Goal: Task Accomplishment & Management: Manage account settings

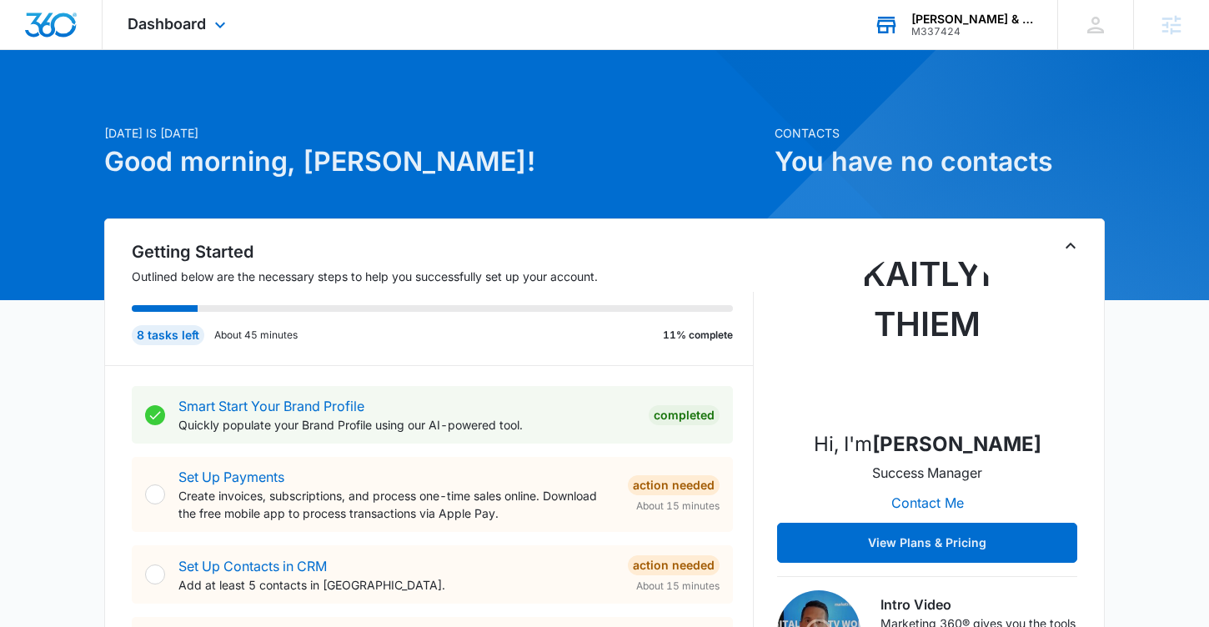
click at [917, 28] on div "M337424" at bounding box center [972, 32] width 122 height 12
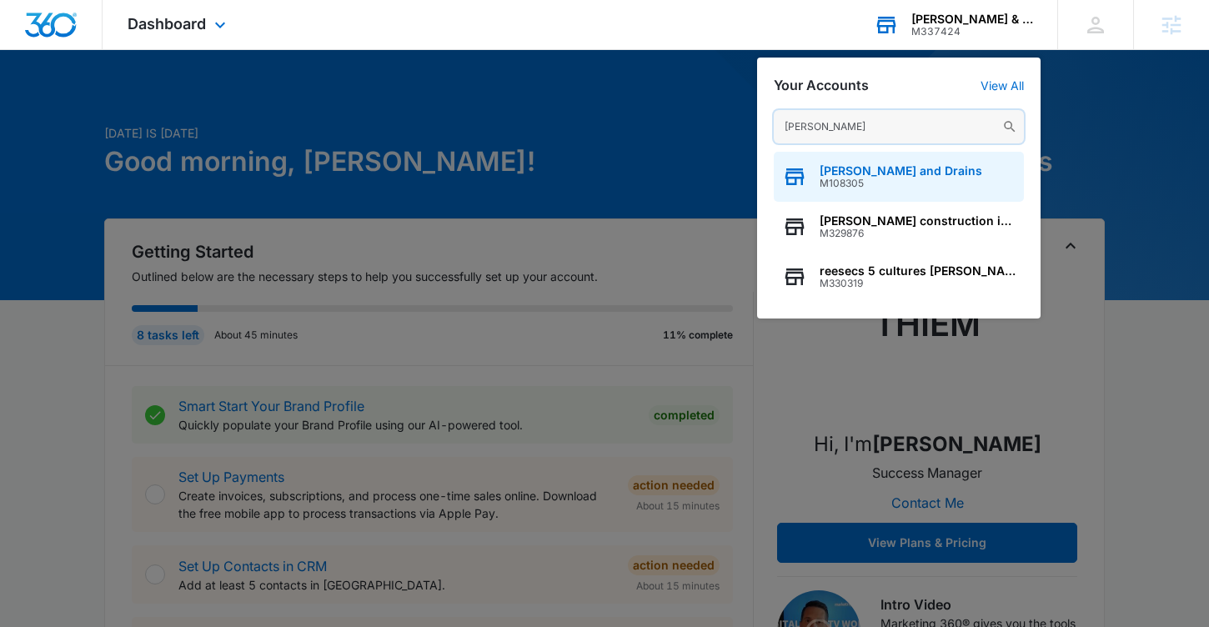
type input "[PERSON_NAME]"
click at [855, 186] on span "M108305" at bounding box center [901, 184] width 163 height 12
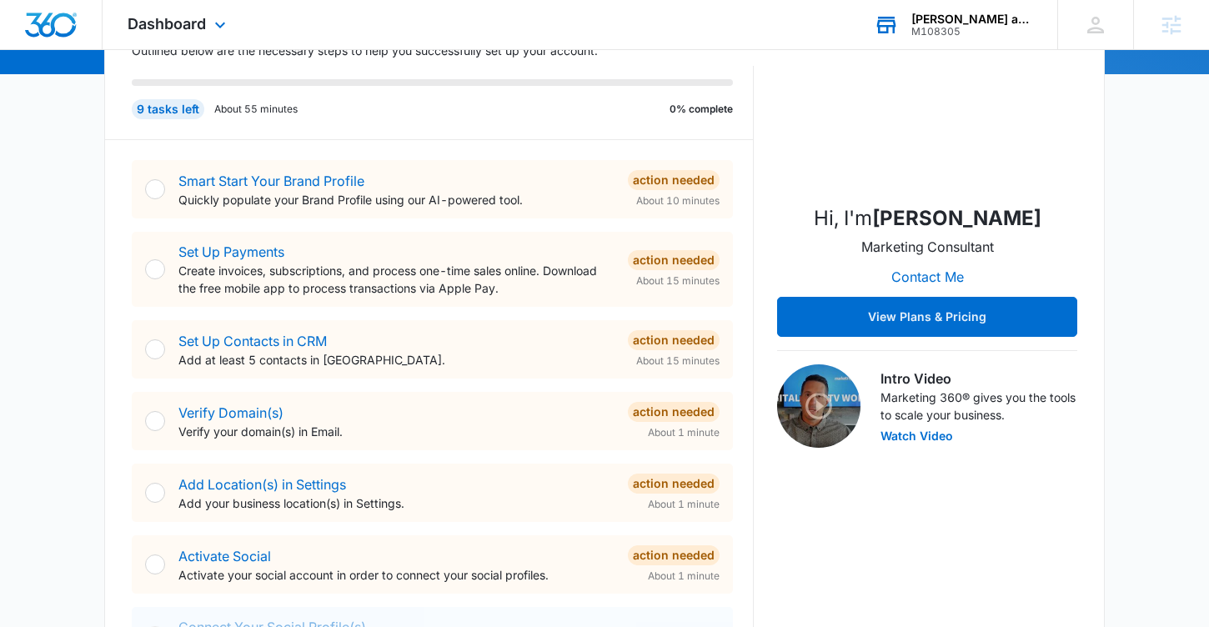
scroll to position [238, 0]
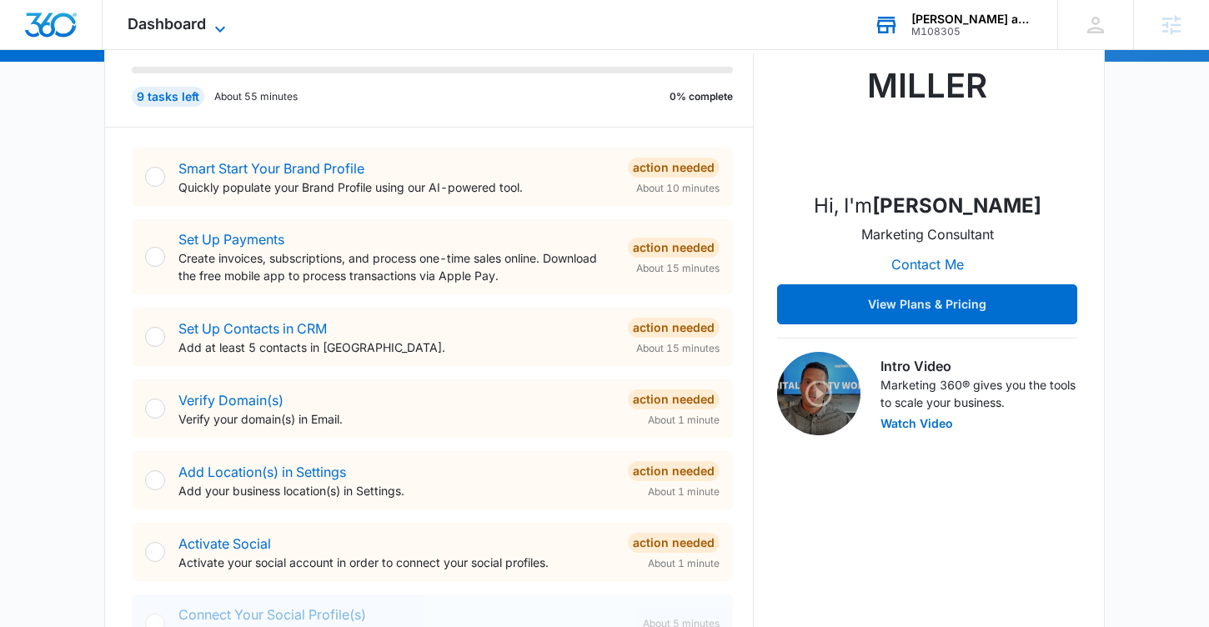
click at [174, 24] on span "Dashboard" at bounding box center [167, 24] width 78 height 18
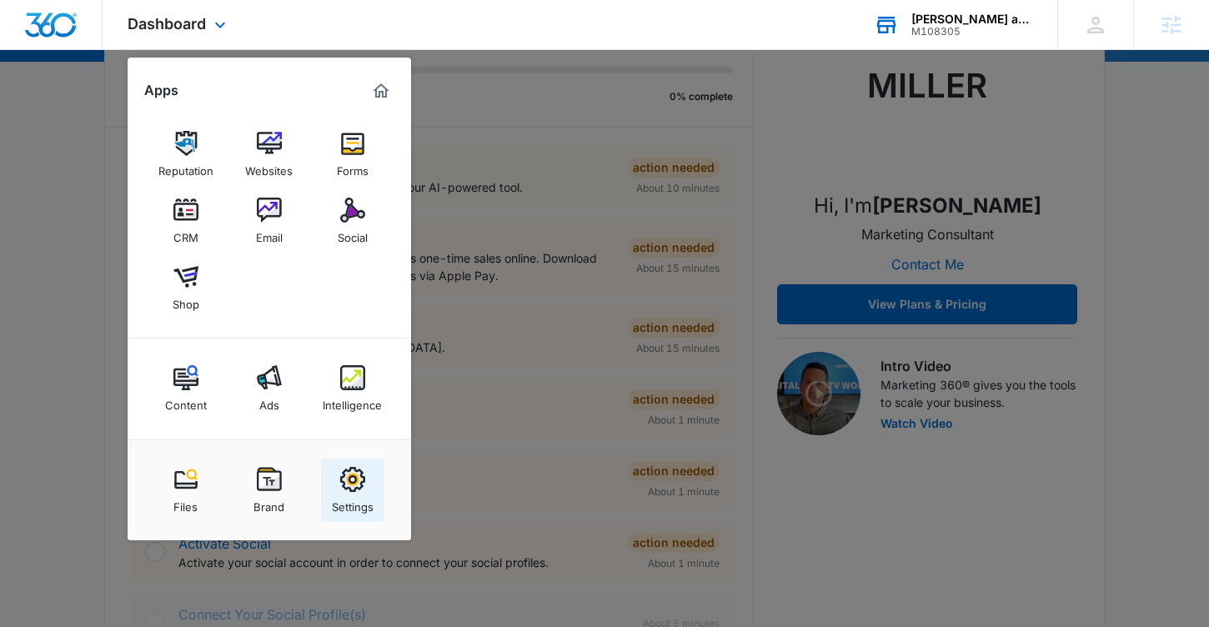
click at [368, 489] on link "Settings" at bounding box center [352, 490] width 63 height 63
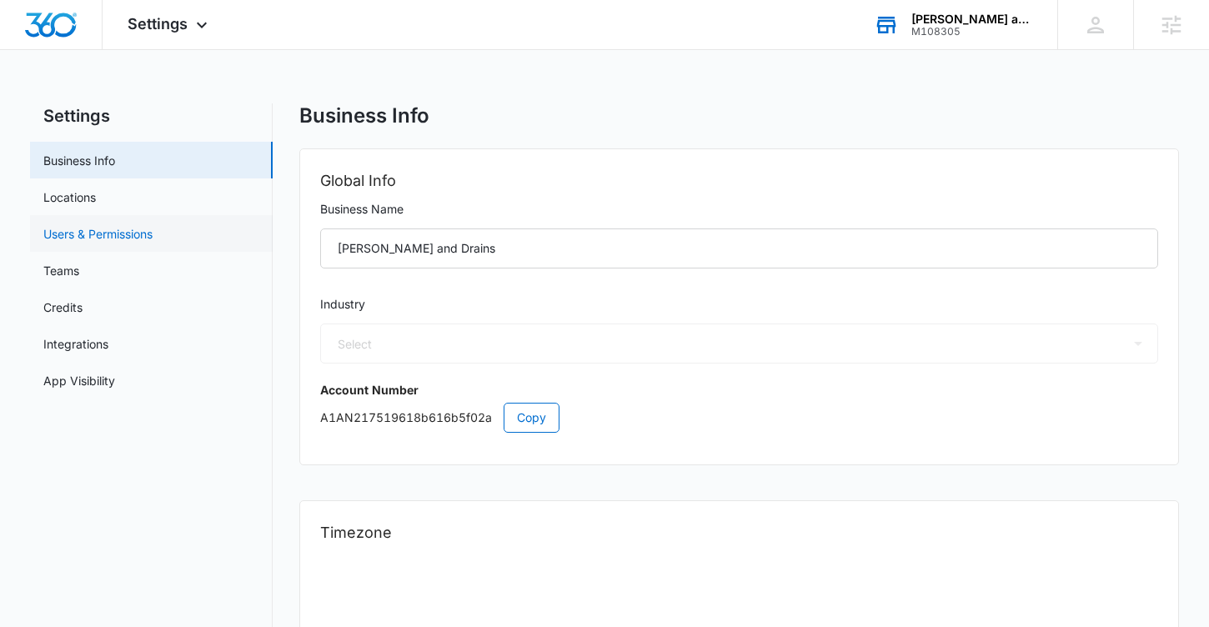
select select "8"
select select "US"
select select "America/[GEOGRAPHIC_DATA]"
click at [153, 225] on link "Users & Permissions" at bounding box center [97, 234] width 109 height 18
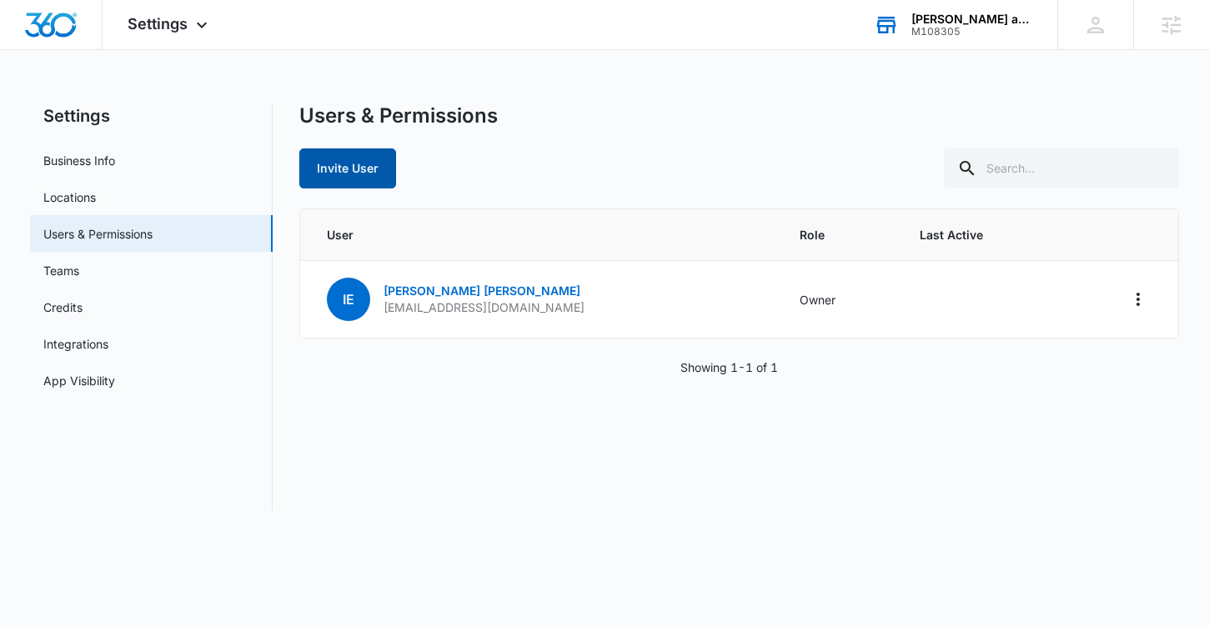
click at [374, 176] on button "Invite User" at bounding box center [347, 168] width 97 height 40
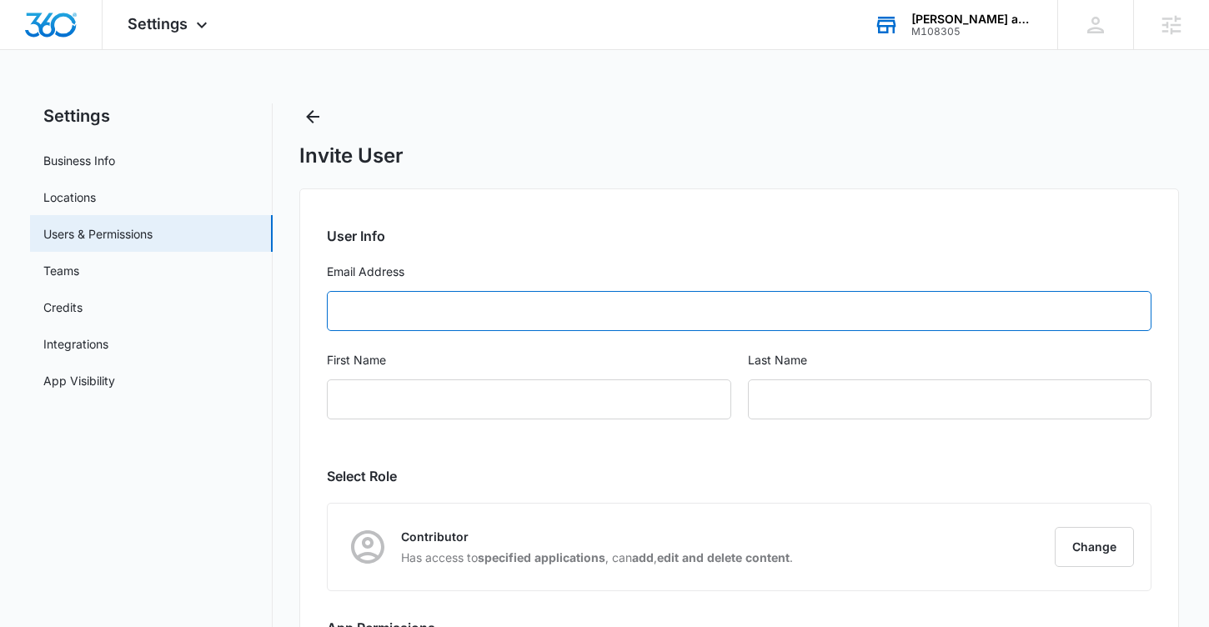
click at [435, 327] on input "Email Address" at bounding box center [739, 311] width 825 height 40
click at [488, 317] on input "Email Address" at bounding box center [739, 311] width 825 height 40
type input "[EMAIL_ADDRESS][DOMAIN_NAME]"
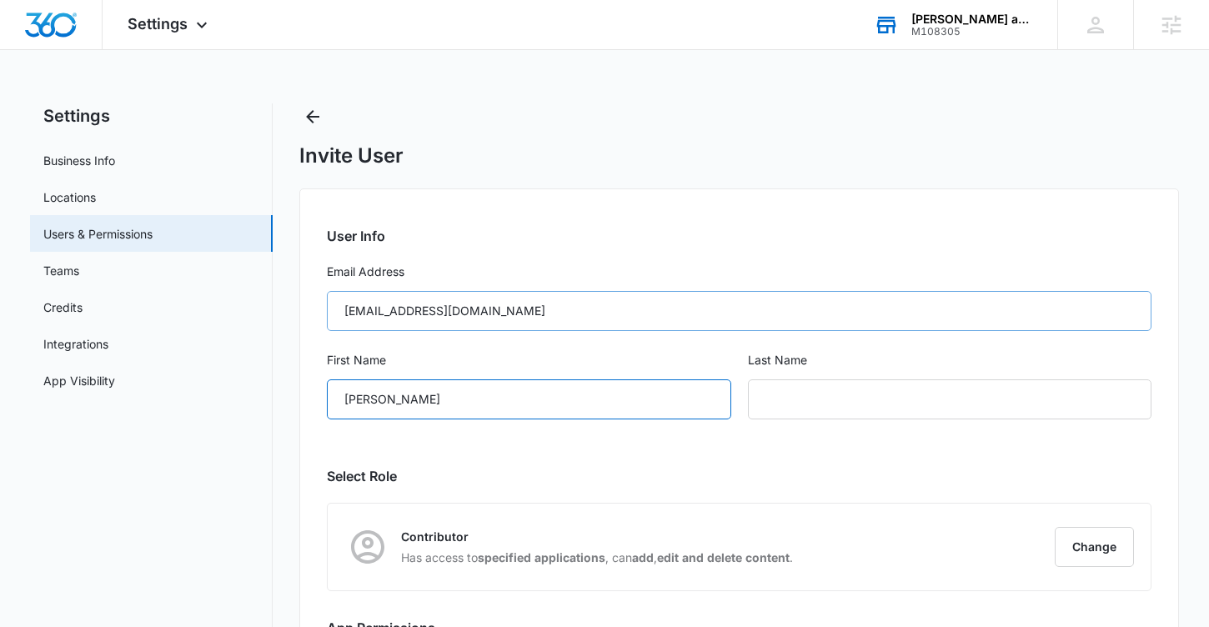
type input "[PERSON_NAME]"
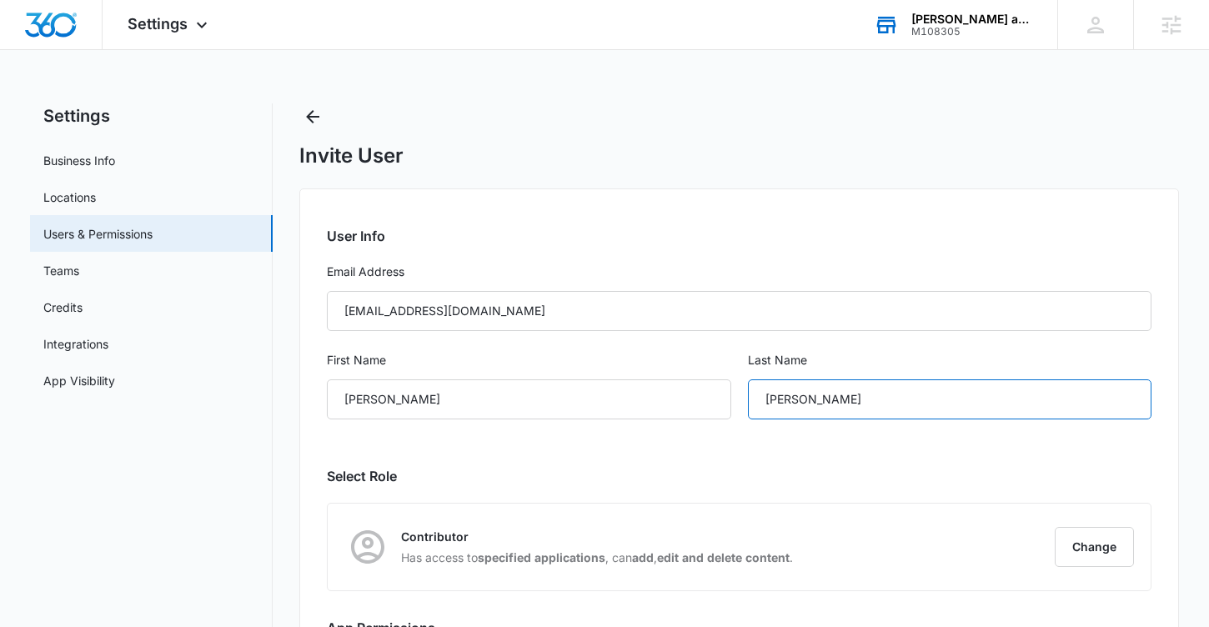
type input "[PERSON_NAME]"
click at [1100, 568] on div "Contributor Has access to specified applications , can add , edit and delete co…" at bounding box center [739, 547] width 823 height 87
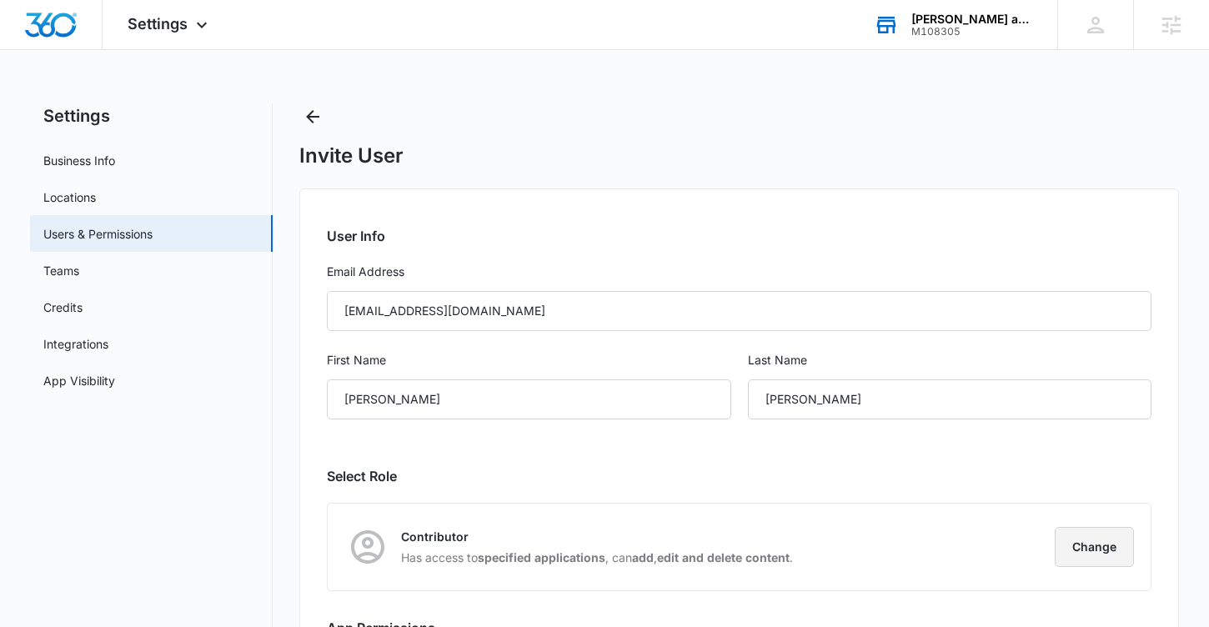
click at [1076, 545] on button "Change" at bounding box center [1094, 547] width 79 height 40
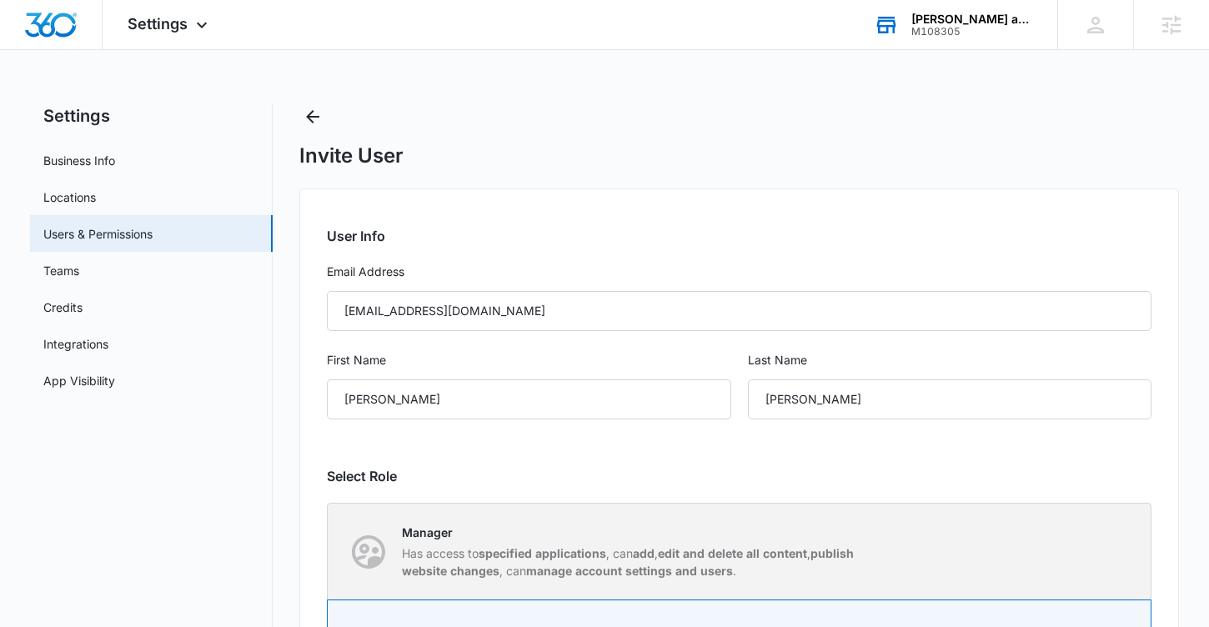
click at [891, 525] on div "Manager Has access to specified applications , can add , edit and delete all co…" at bounding box center [740, 552] width 822 height 96
click at [329, 551] on input "Manager Has access to specified applications , can add , edit and delete all co…" at bounding box center [328, 551] width 1 height 1
radio input "true"
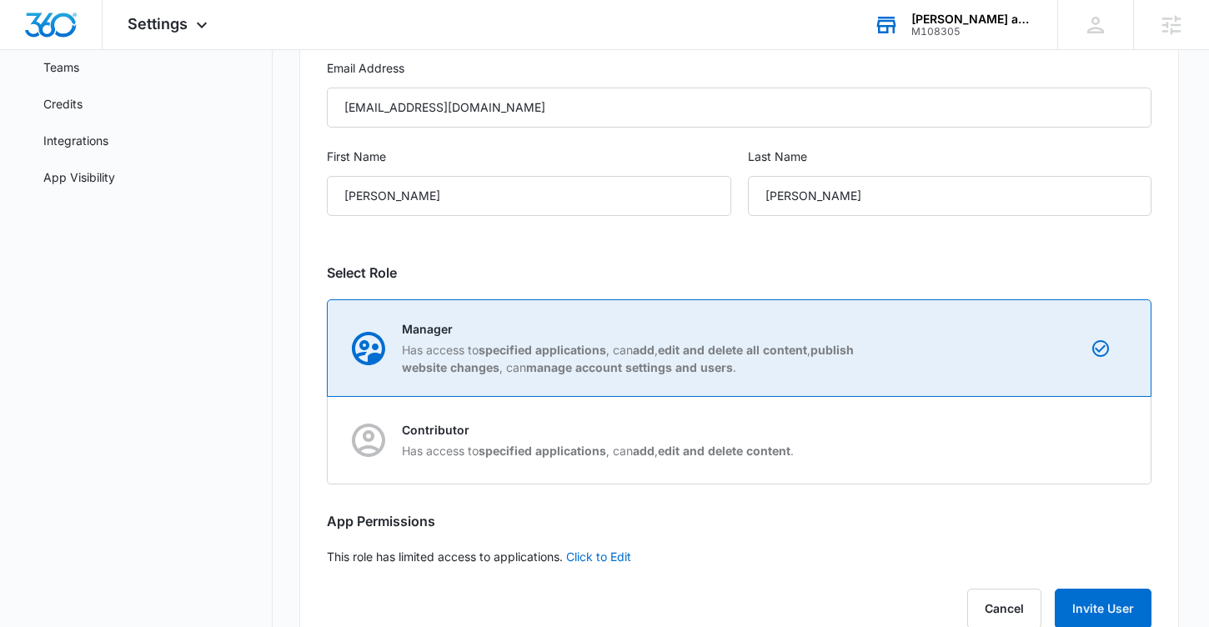
scroll to position [253, 0]
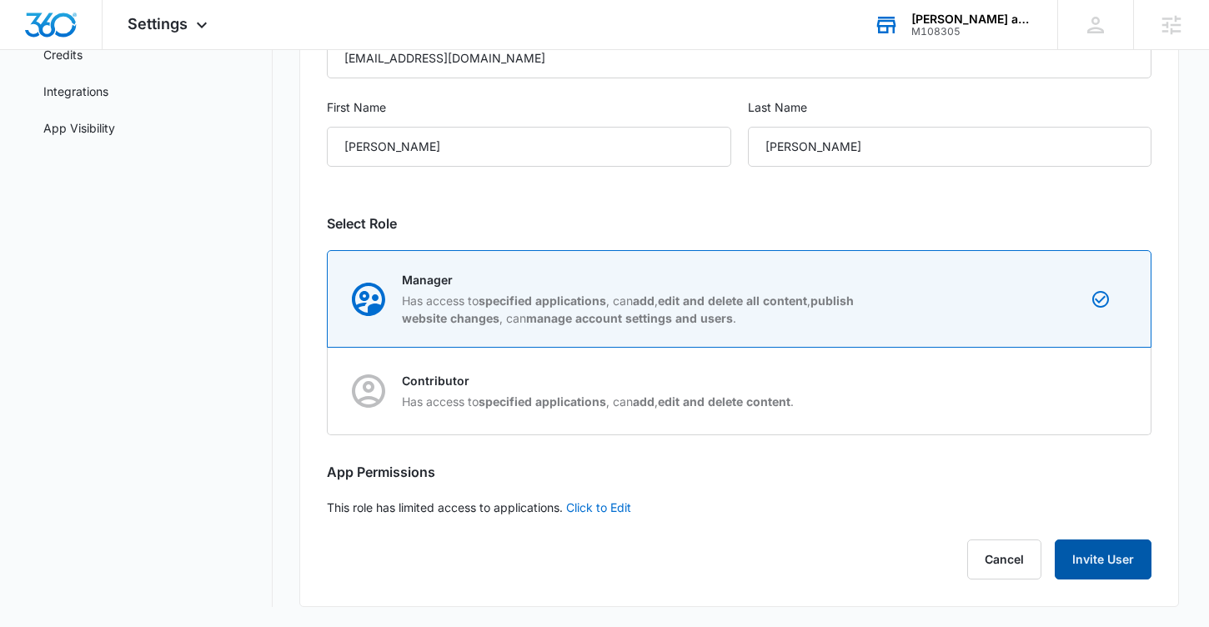
click at [1072, 558] on button "Invite User" at bounding box center [1103, 560] width 97 height 40
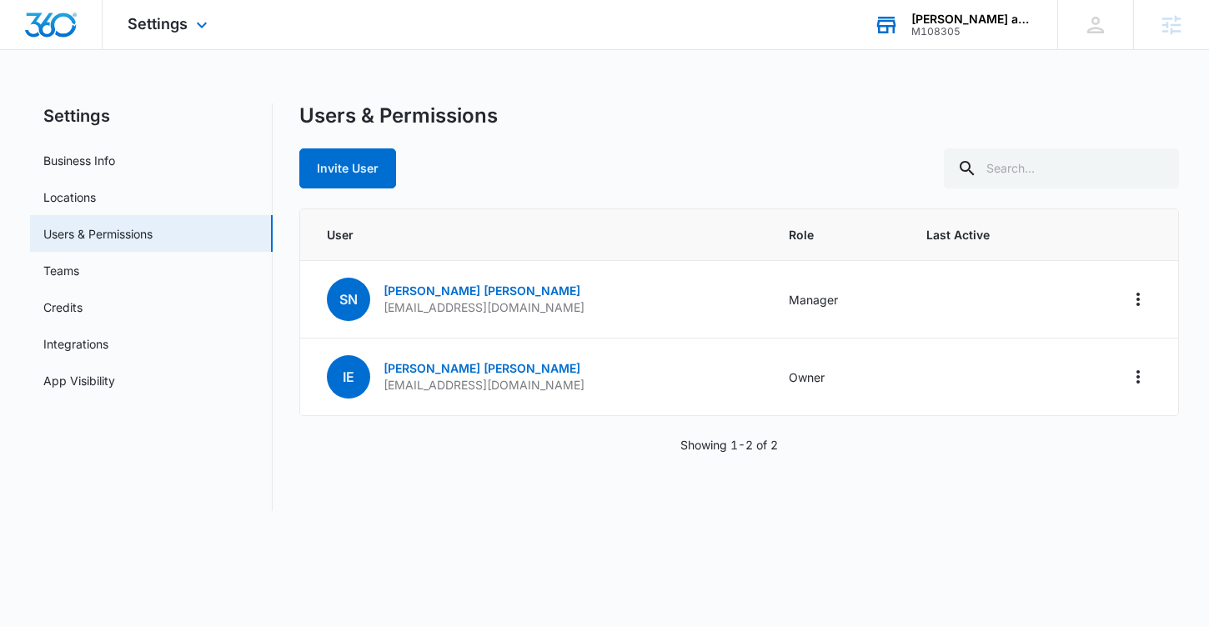
click at [65, 32] on img "Dashboard" at bounding box center [50, 25] width 53 height 25
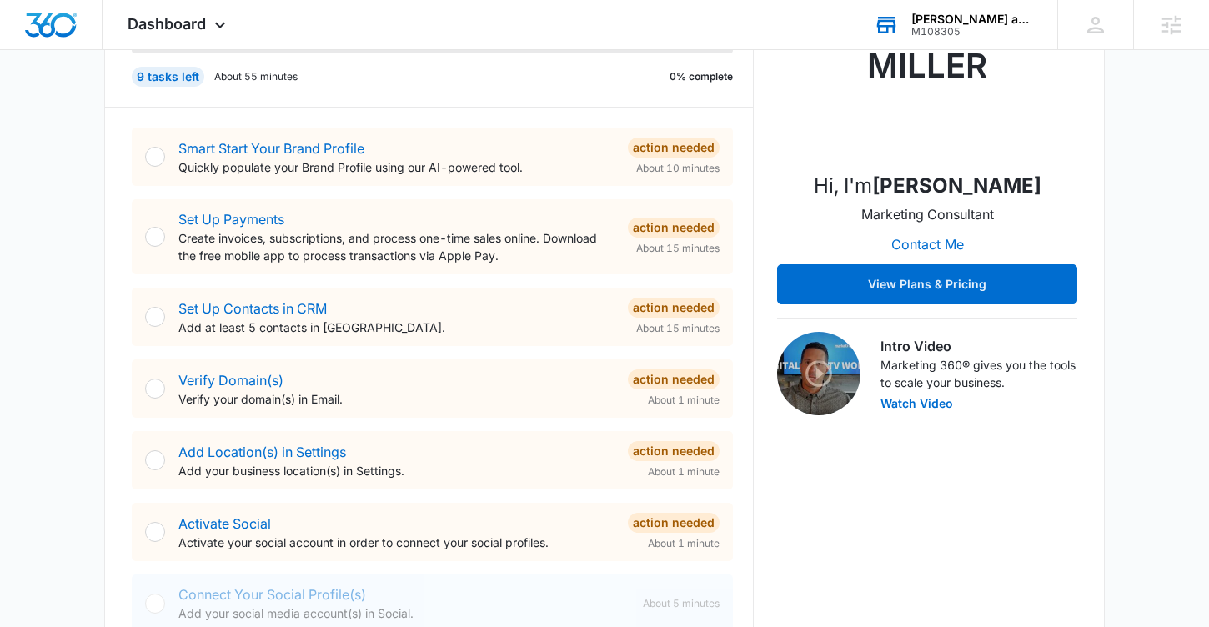
scroll to position [276, 0]
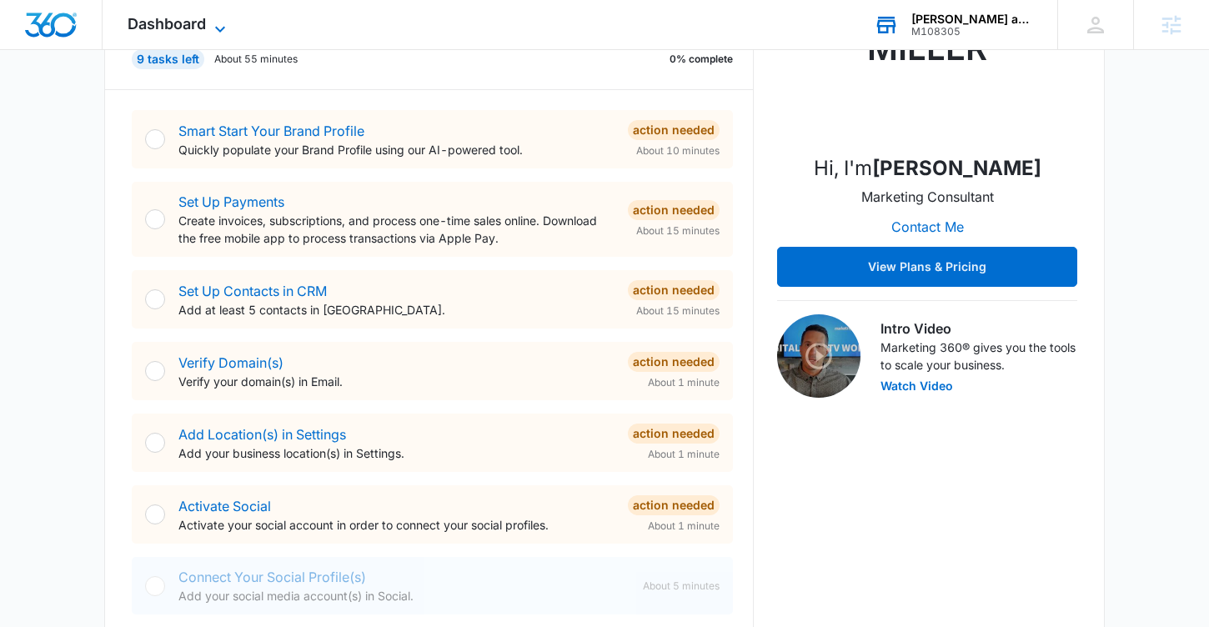
click at [161, 28] on span "Dashboard" at bounding box center [167, 24] width 78 height 18
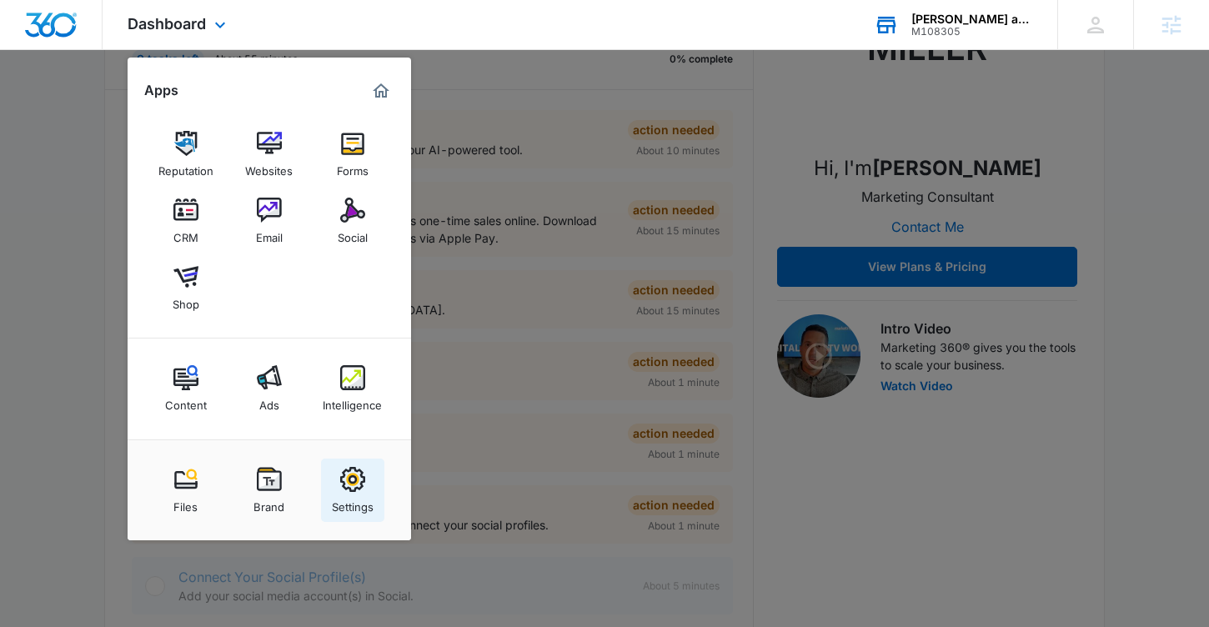
click at [371, 484] on link "Settings" at bounding box center [352, 490] width 63 height 63
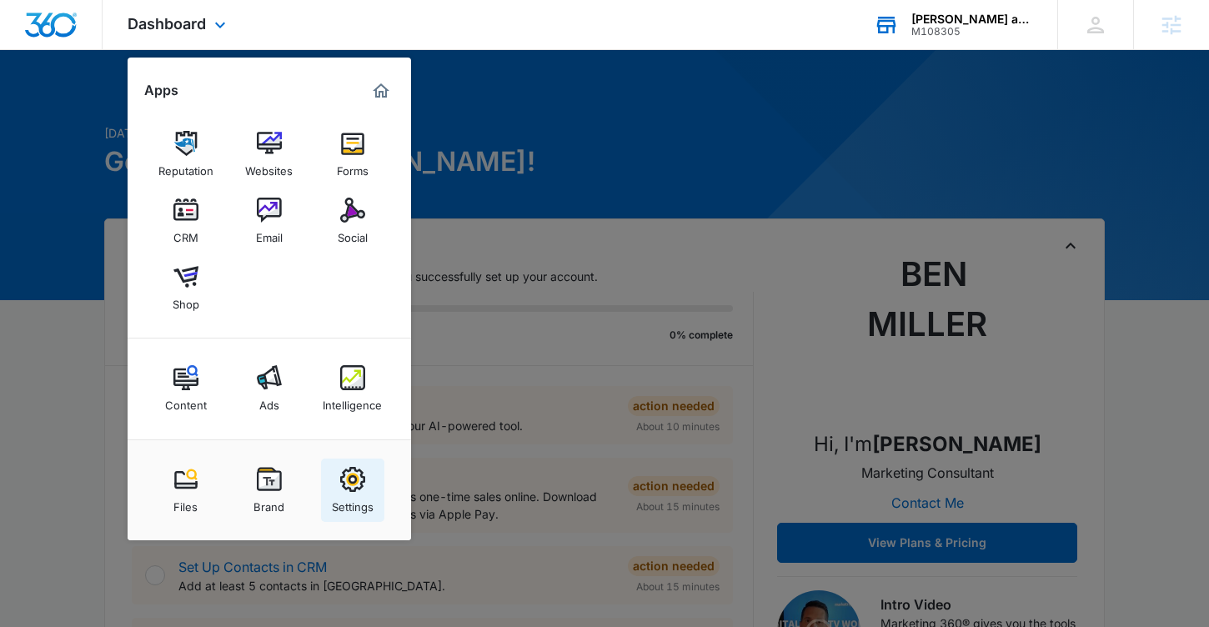
select select "8"
select select "US"
select select "America/[GEOGRAPHIC_DATA]"
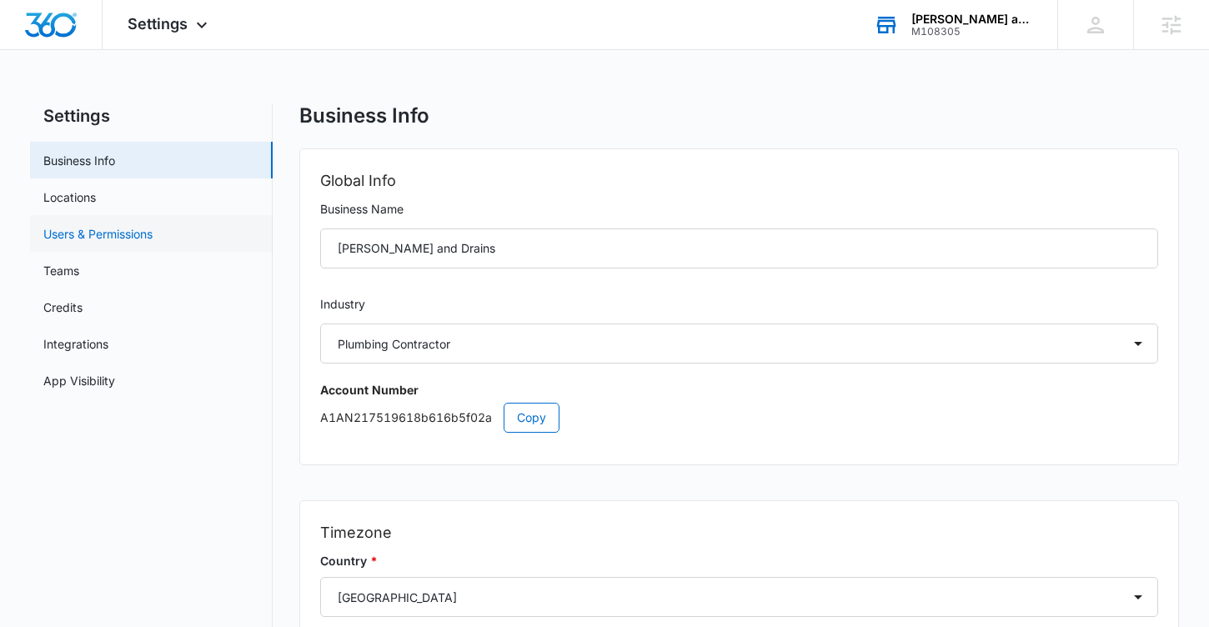
click at [153, 243] on link "Users & Permissions" at bounding box center [97, 234] width 109 height 18
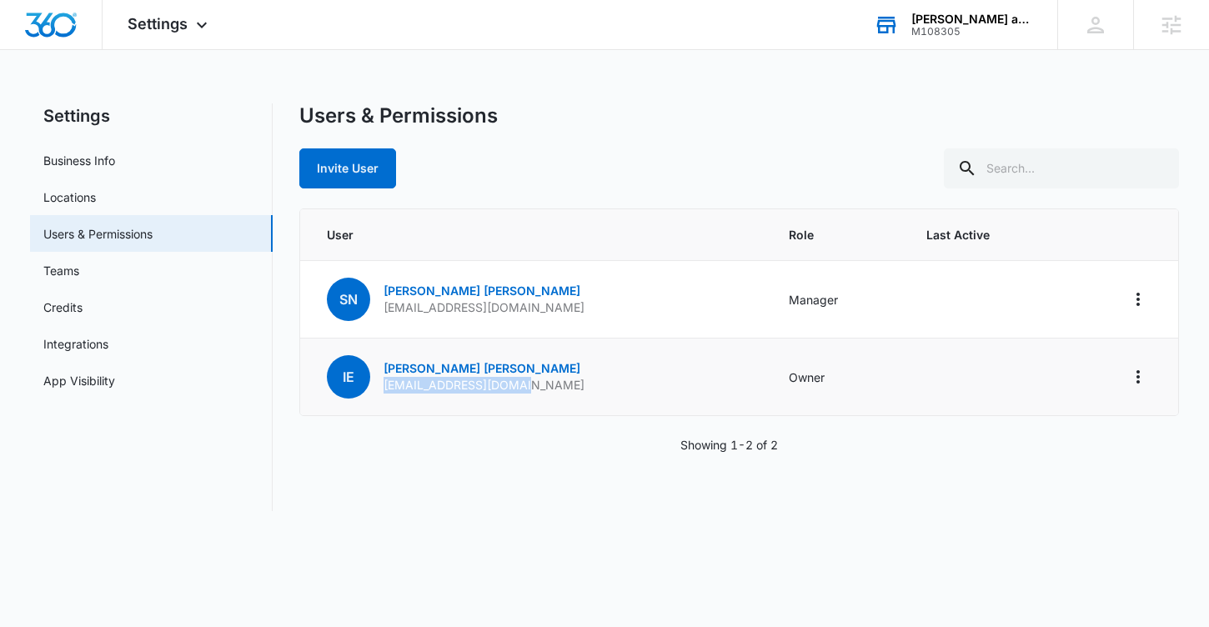
drag, startPoint x: 378, startPoint y: 385, endPoint x: 597, endPoint y: 391, distance: 219.4
click at [597, 391] on td "Ie [PERSON_NAME] [EMAIL_ADDRESS][DOMAIN_NAME]" at bounding box center [534, 378] width 469 height 78
click at [49, 17] on img "Dashboard" at bounding box center [50, 25] width 53 height 25
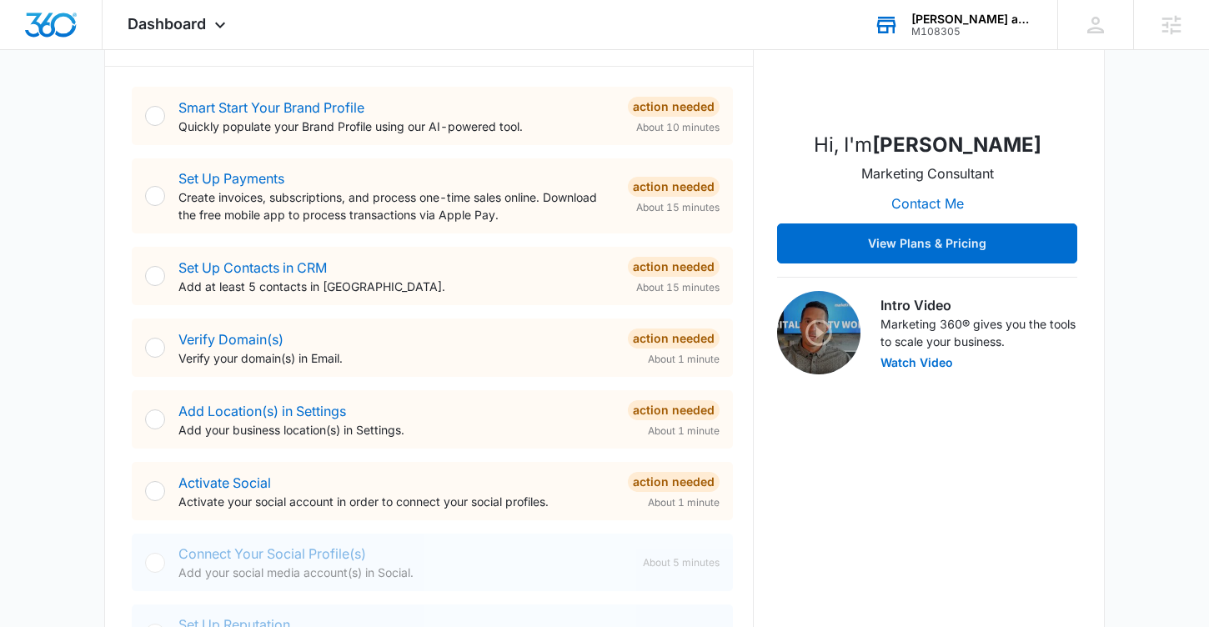
scroll to position [304, 0]
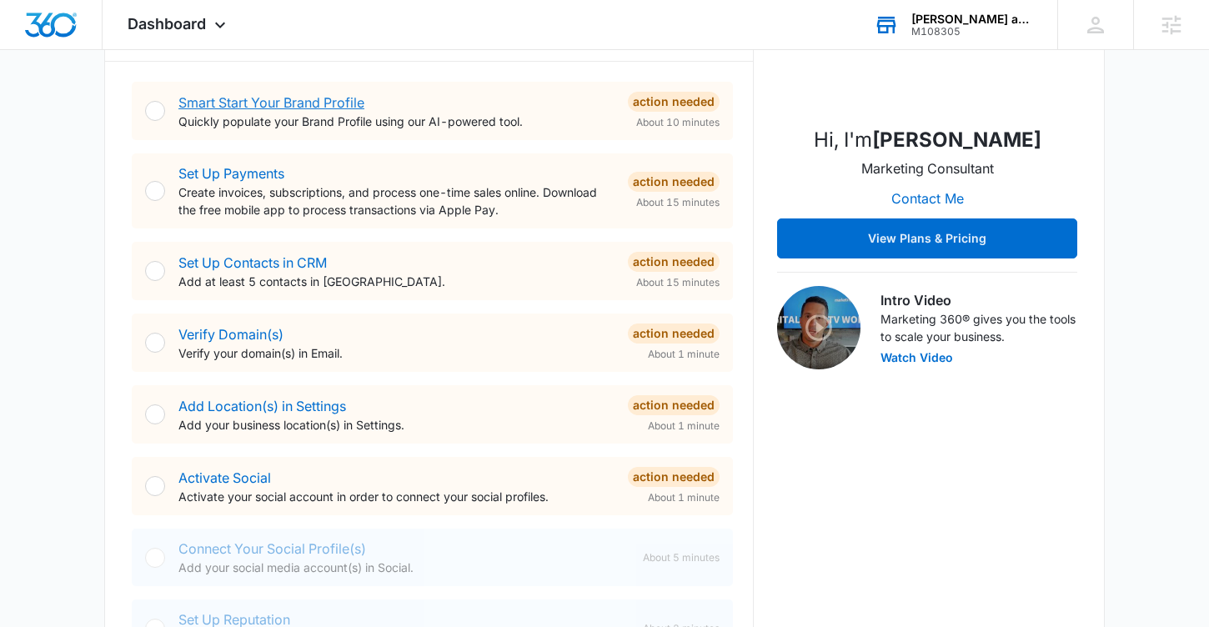
click at [287, 104] on link "Smart Start Your Brand Profile" at bounding box center [271, 102] width 186 height 17
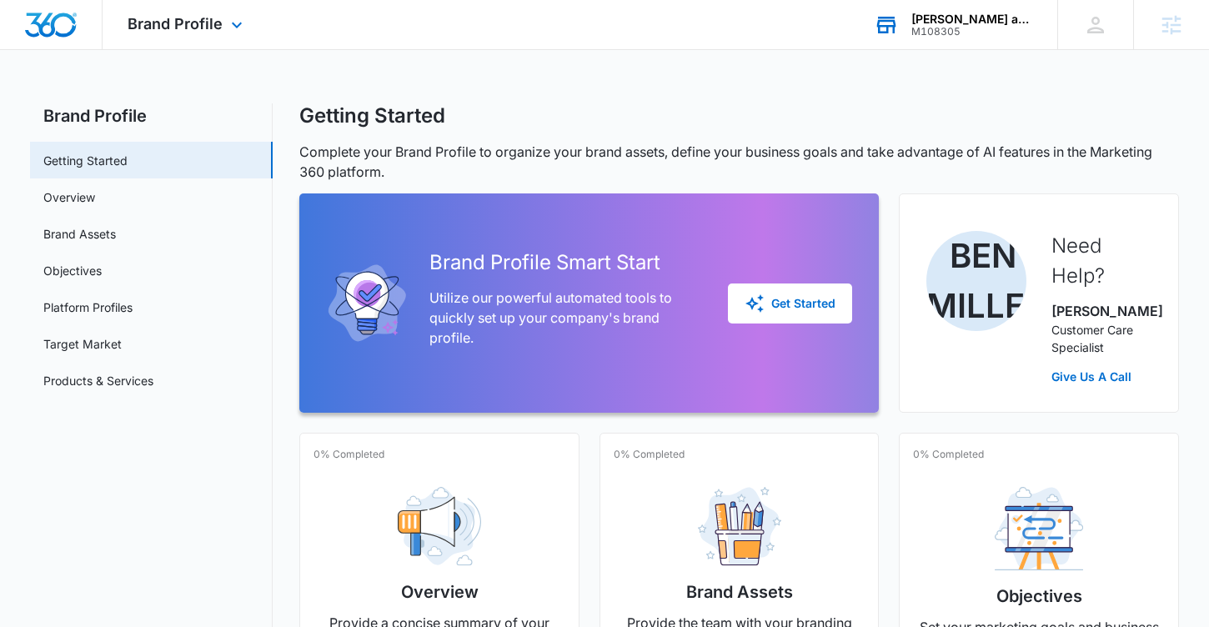
click at [63, 31] on img "Dashboard" at bounding box center [50, 25] width 53 height 25
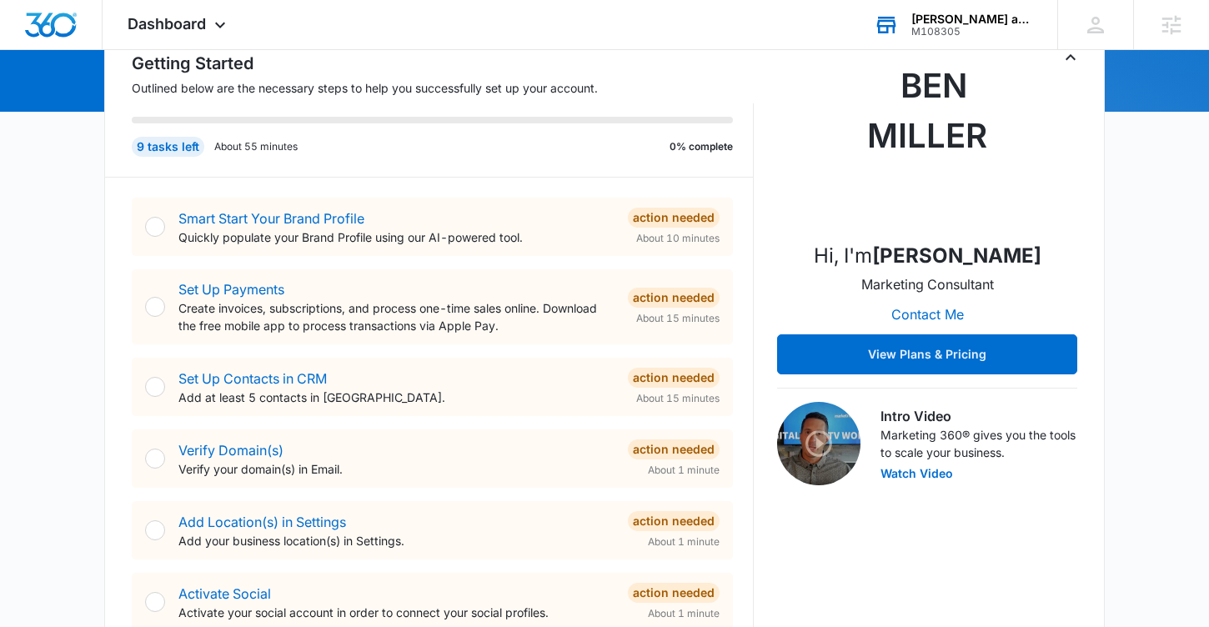
scroll to position [258, 0]
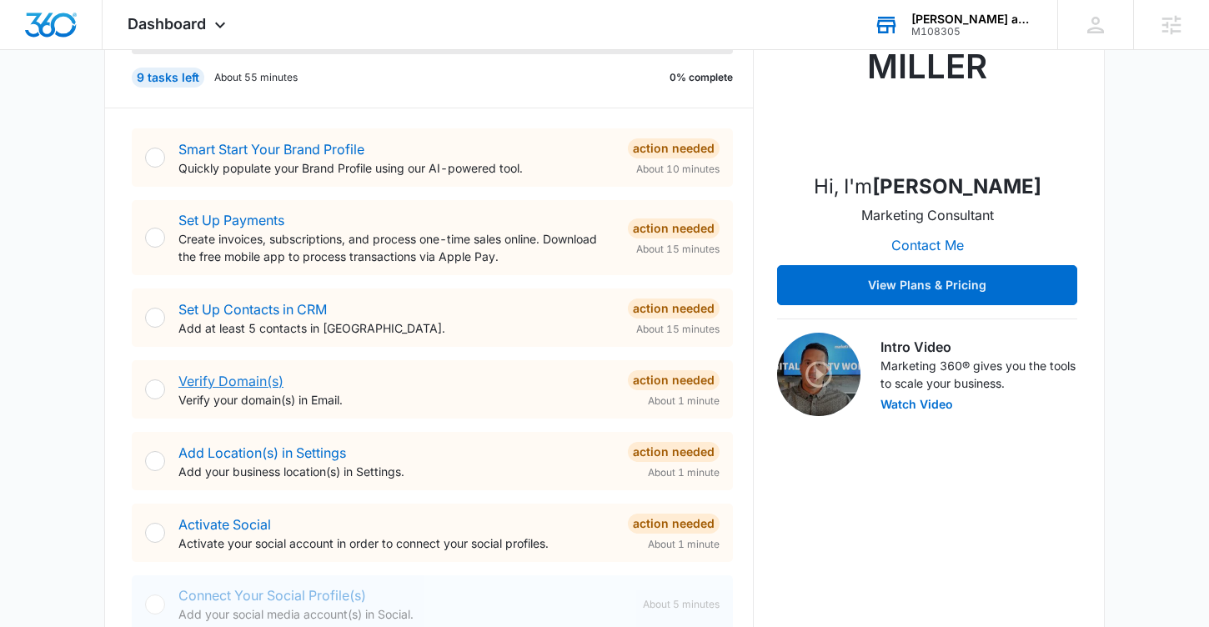
click at [238, 379] on link "Verify Domain(s)" at bounding box center [230, 381] width 105 height 17
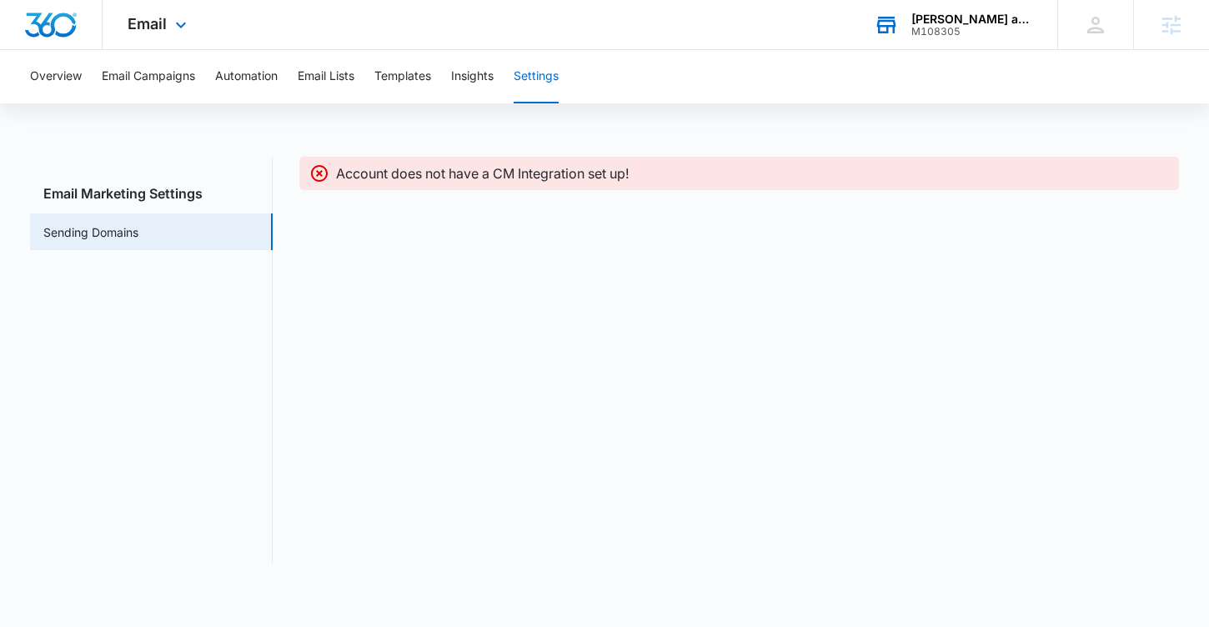
click at [63, 26] on img "Dashboard" at bounding box center [50, 25] width 53 height 25
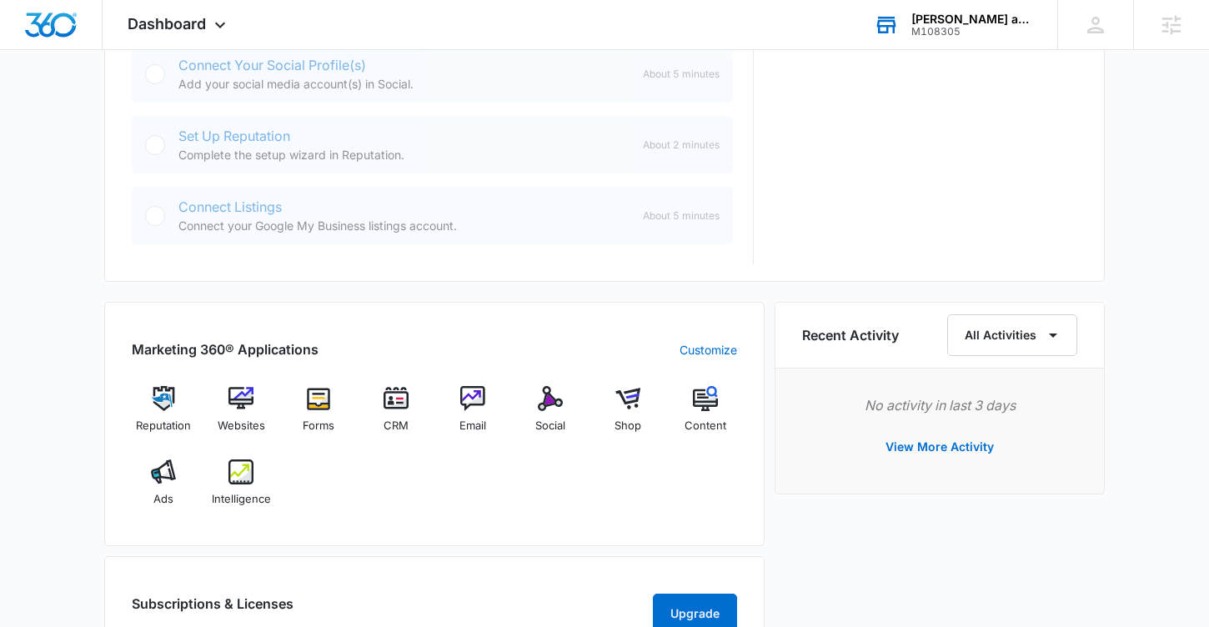
scroll to position [957, 0]
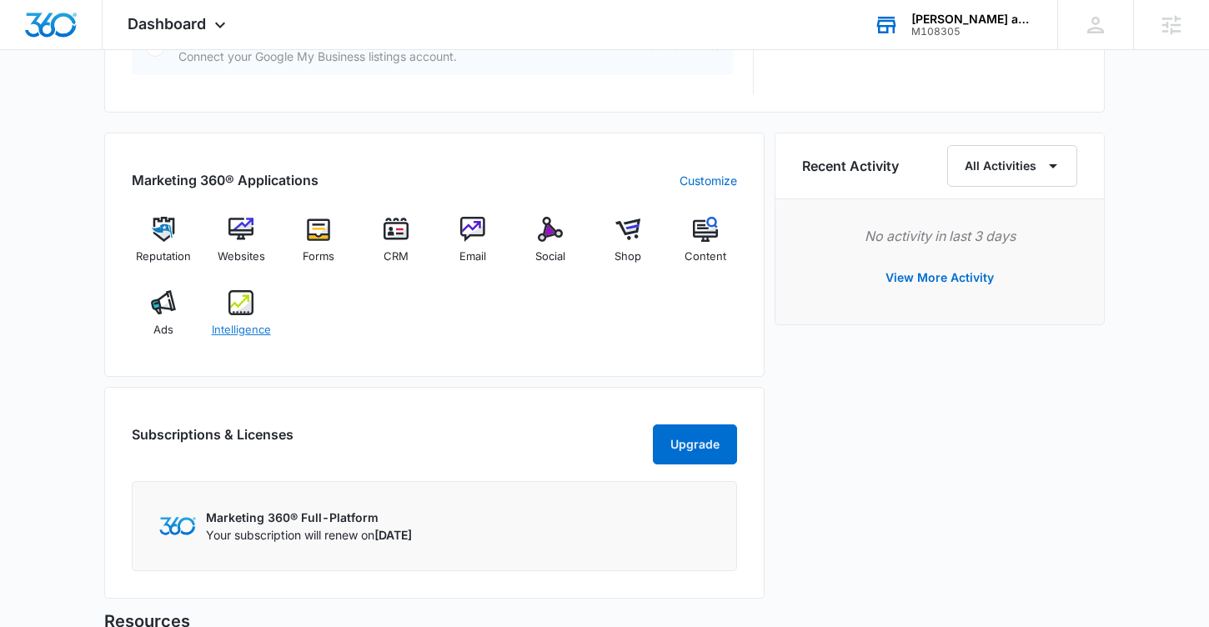
click at [238, 304] on img at bounding box center [240, 302] width 25 height 25
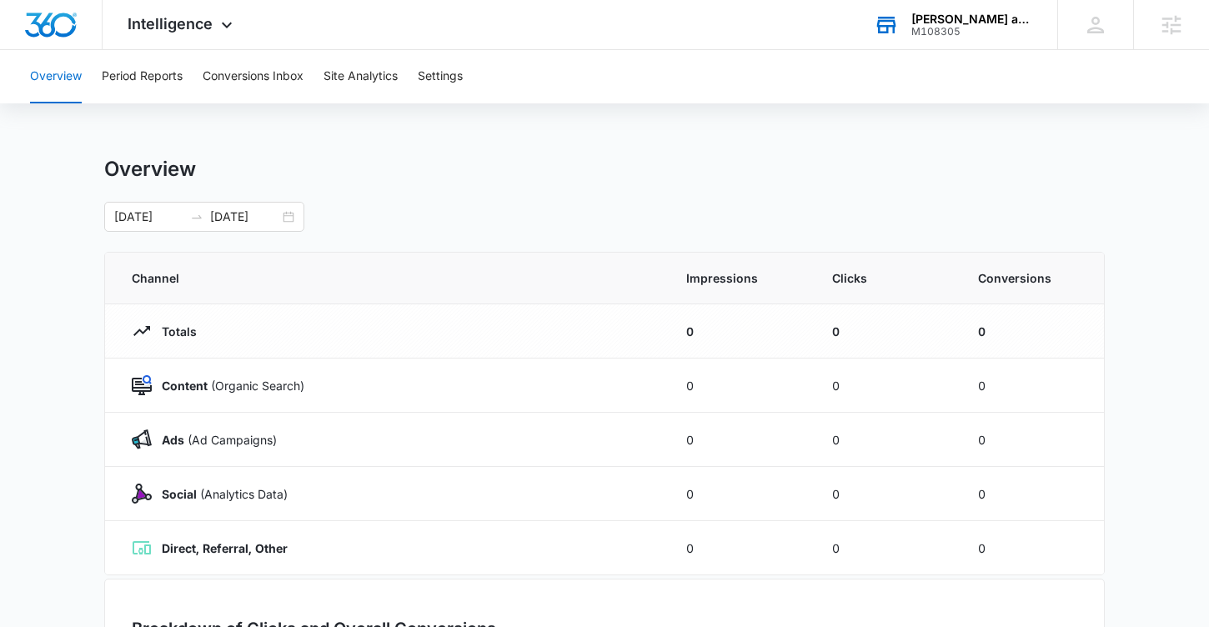
click at [901, 16] on div "[PERSON_NAME] and Drains M108305 Your Accounts View All" at bounding box center [953, 24] width 208 height 49
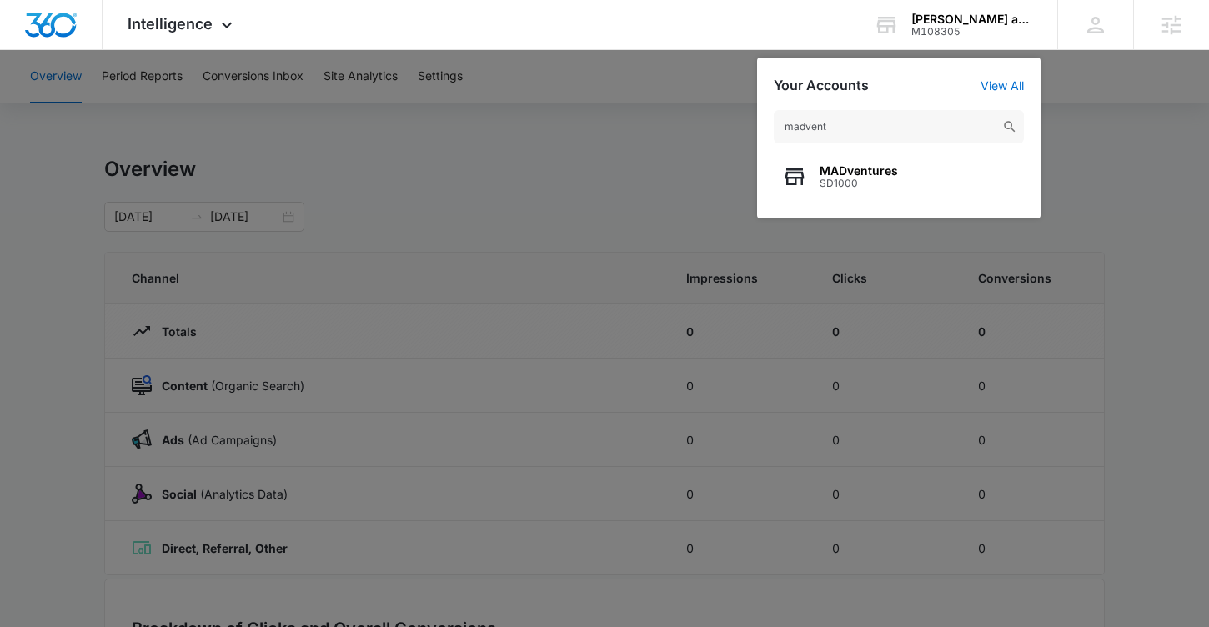
type input "madvent"
click at [816, 171] on div "MADventures SD1000" at bounding box center [899, 177] width 250 height 50
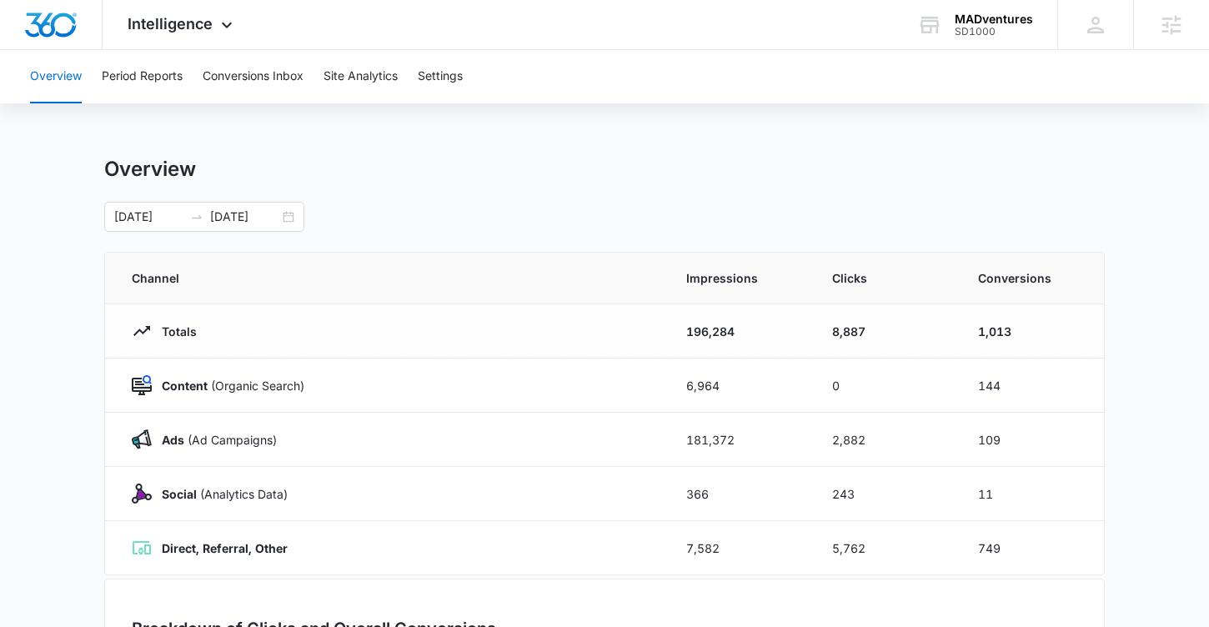
scroll to position [33, 0]
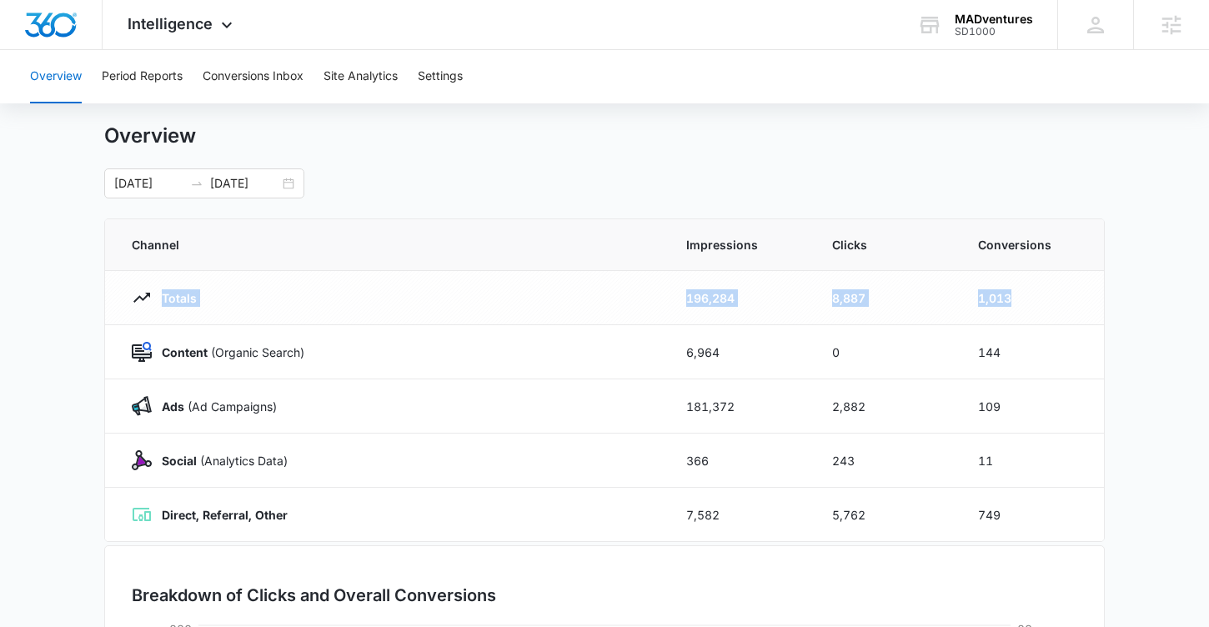
drag, startPoint x: 127, startPoint y: 289, endPoint x: 1050, endPoint y: 302, distance: 923.2
click at [1050, 302] on tr "Totals 196,284 8,887 1,013" at bounding box center [604, 298] width 999 height 54
click at [293, 185] on div "[DATE] [DATE]" at bounding box center [204, 183] width 200 height 30
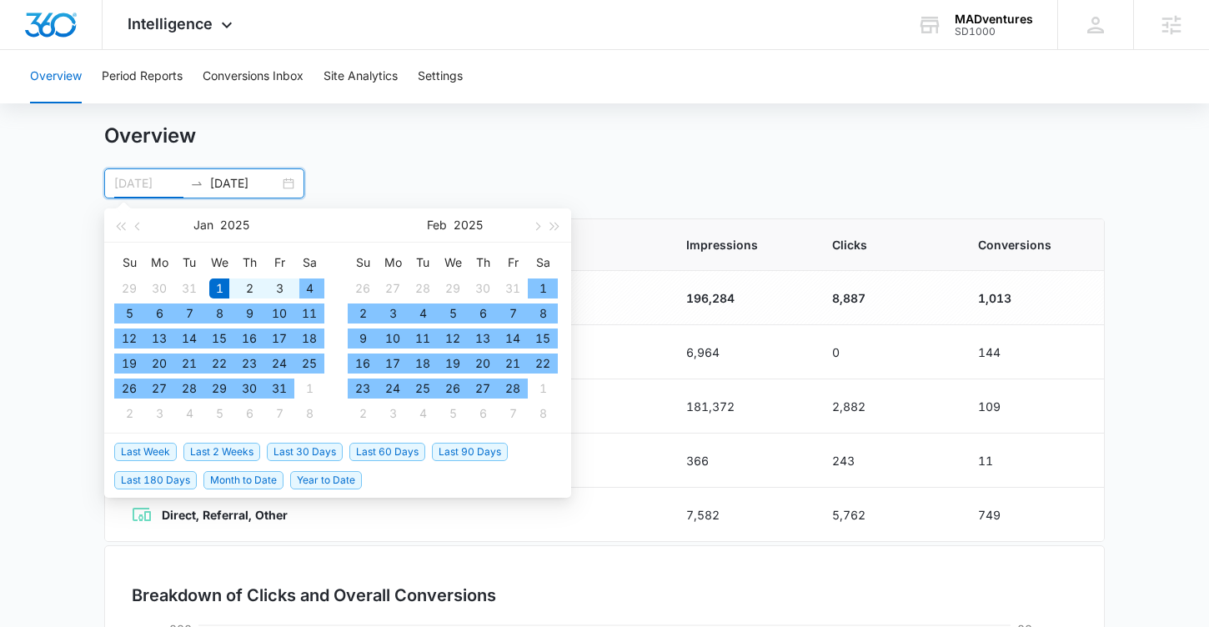
type input "[DATE]"
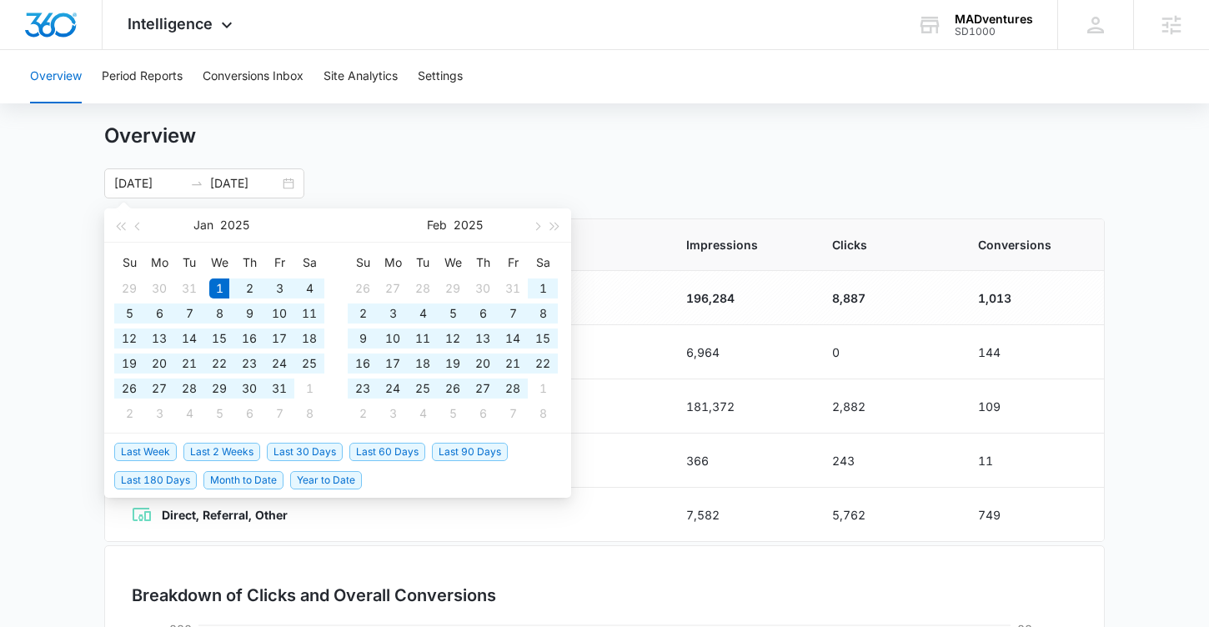
click at [479, 174] on div "[DATE] [DATE] [DATE] Su Mo Tu We Th Fr Sa 29 30 31 1 2 3 4 5 6 7 8 9 10 11 12 1…" at bounding box center [604, 183] width 1001 height 30
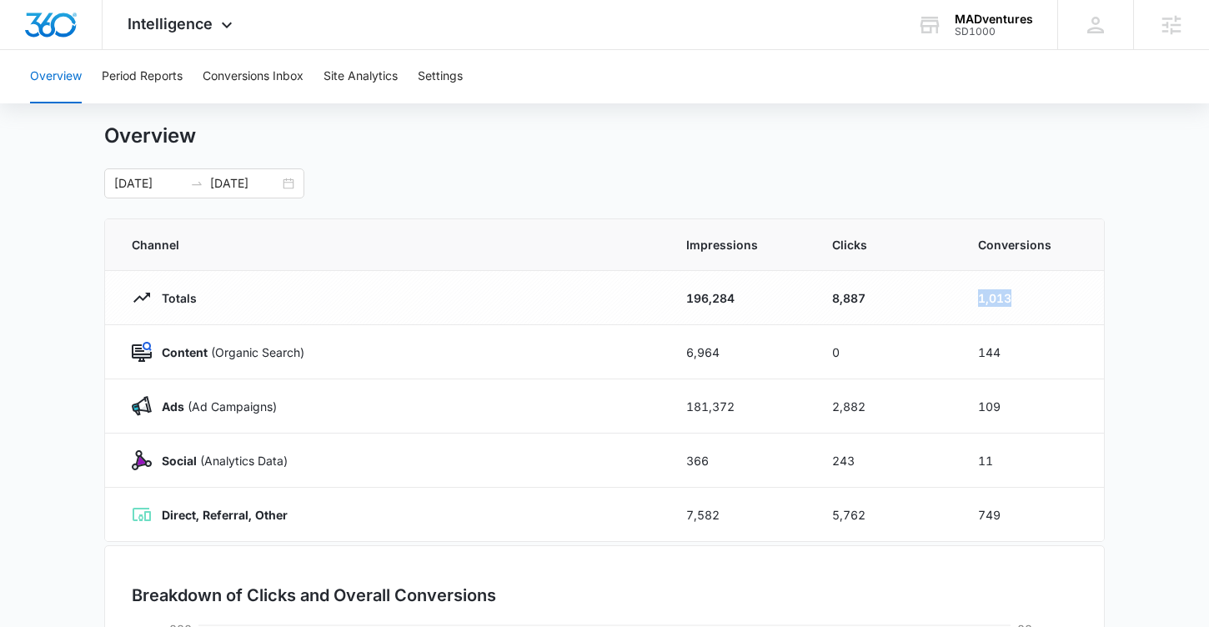
drag, startPoint x: 975, startPoint y: 296, endPoint x: 1025, endPoint y: 296, distance: 50.0
click at [1025, 296] on td "1,013" at bounding box center [1031, 298] width 146 height 54
drag, startPoint x: 1011, startPoint y: 355, endPoint x: 275, endPoint y: 348, distance: 736.3
click at [275, 348] on tr "Content (Organic Search) 6,964 0 144" at bounding box center [604, 352] width 999 height 54
drag, startPoint x: 233, startPoint y: 410, endPoint x: 294, endPoint y: 410, distance: 61.7
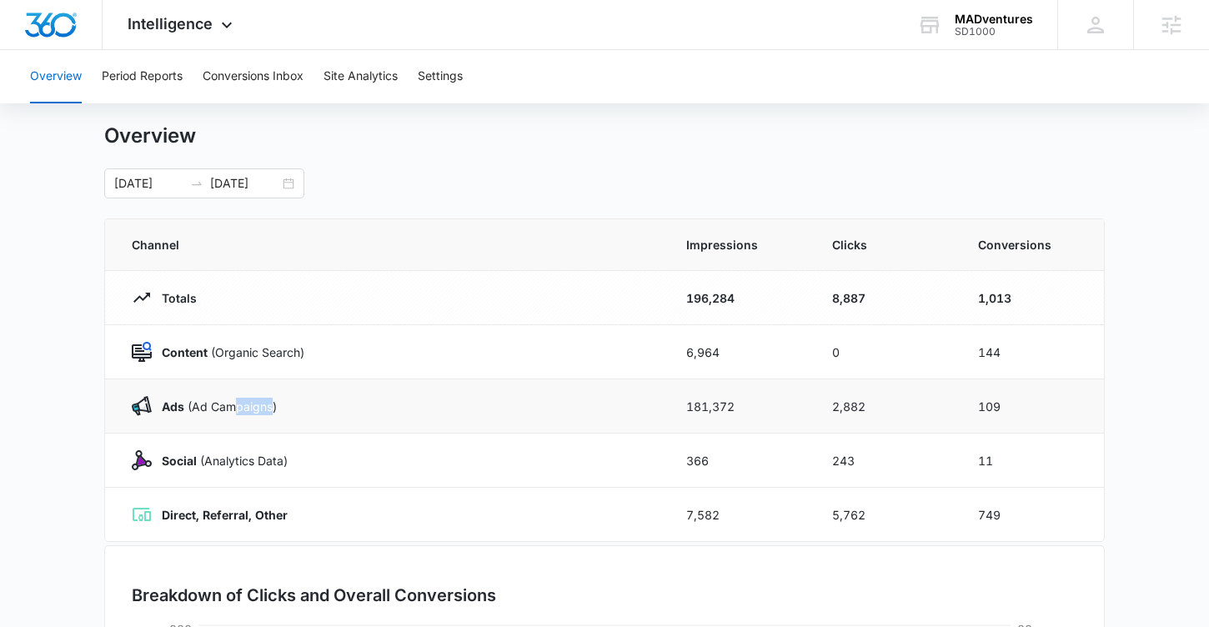
click at [294, 410] on div "Ads ([PERSON_NAME])" at bounding box center [389, 406] width 514 height 20
drag, startPoint x: 163, startPoint y: 458, endPoint x: 328, endPoint y: 457, distance: 165.1
click at [328, 458] on div "Social (Analytics Data)" at bounding box center [389, 460] width 514 height 20
drag, startPoint x: 164, startPoint y: 512, endPoint x: 293, endPoint y: 503, distance: 128.7
click at [293, 503] on td "Direct, Referral, Other" at bounding box center [385, 515] width 561 height 54
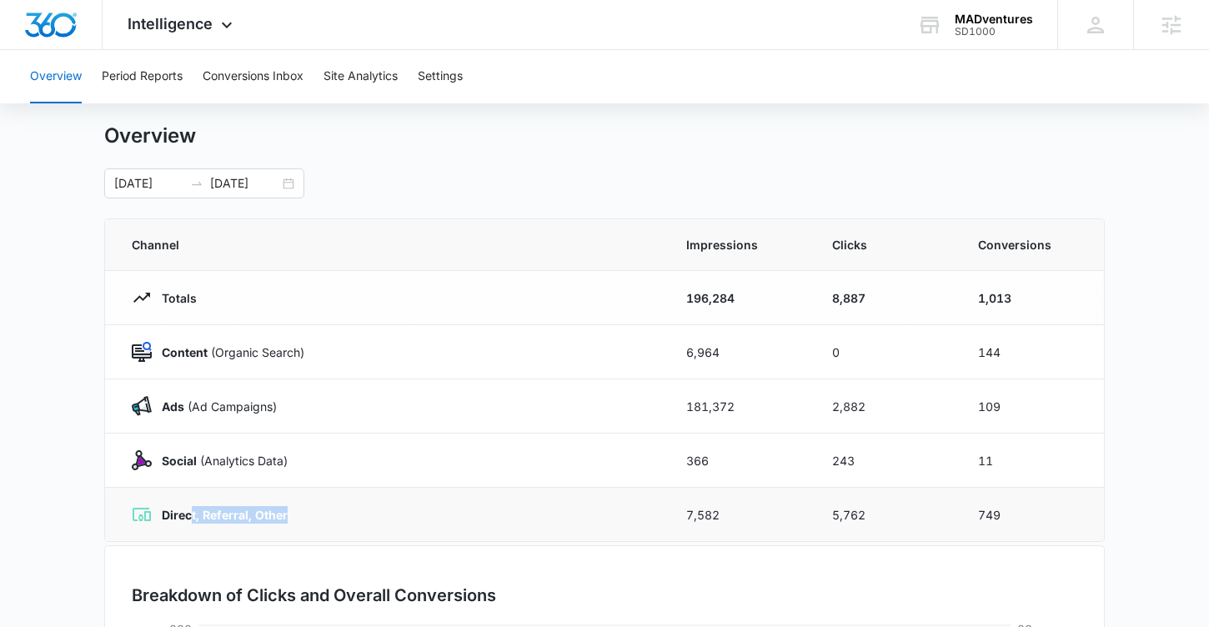
drag, startPoint x: 292, startPoint y: 514, endPoint x: 188, endPoint y: 514, distance: 103.4
click at [188, 514] on div "Direct, Referral, Other" at bounding box center [389, 514] width 514 height 20
drag, startPoint x: 966, startPoint y: 457, endPoint x: 558, endPoint y: 462, distance: 408.6
click at [558, 462] on tr "Social (Analytics Data) 366 243 11" at bounding box center [604, 461] width 999 height 54
click at [352, 77] on button "Site Analytics" at bounding box center [361, 76] width 74 height 53
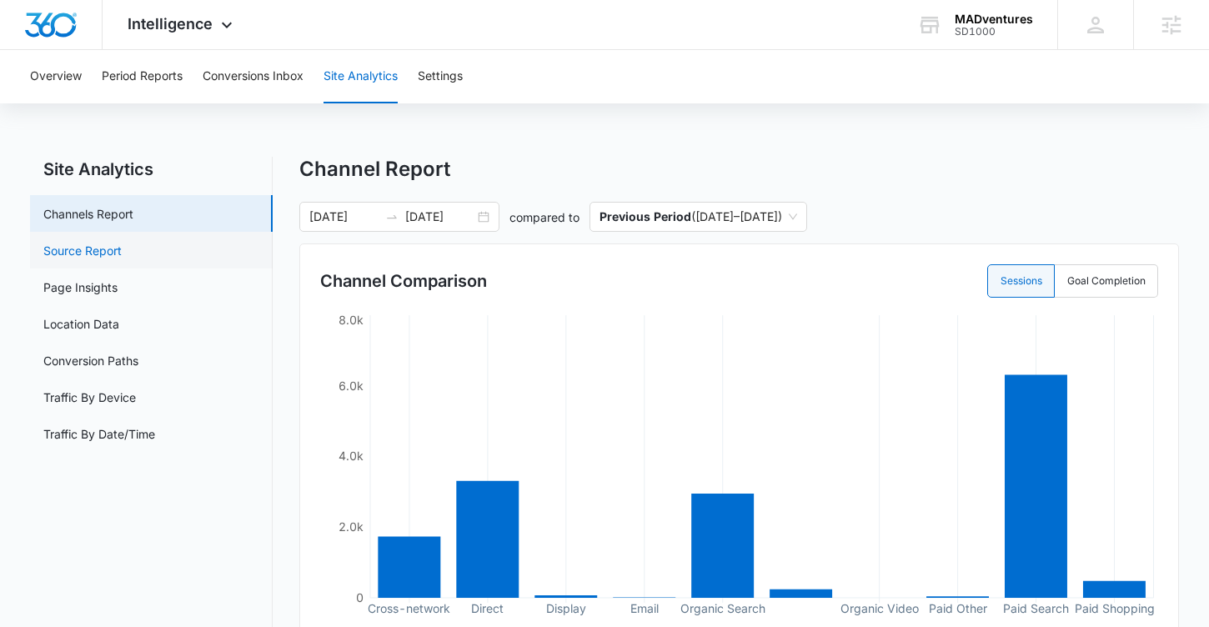
click at [68, 244] on link "Source Report" at bounding box center [82, 251] width 78 height 18
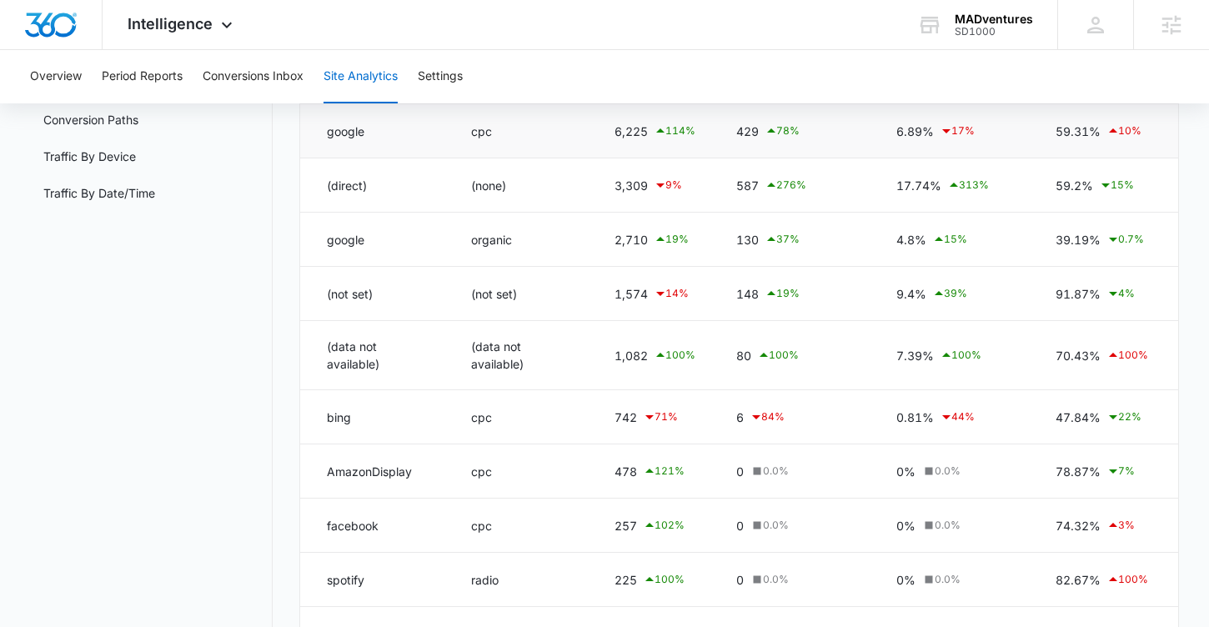
scroll to position [352, 0]
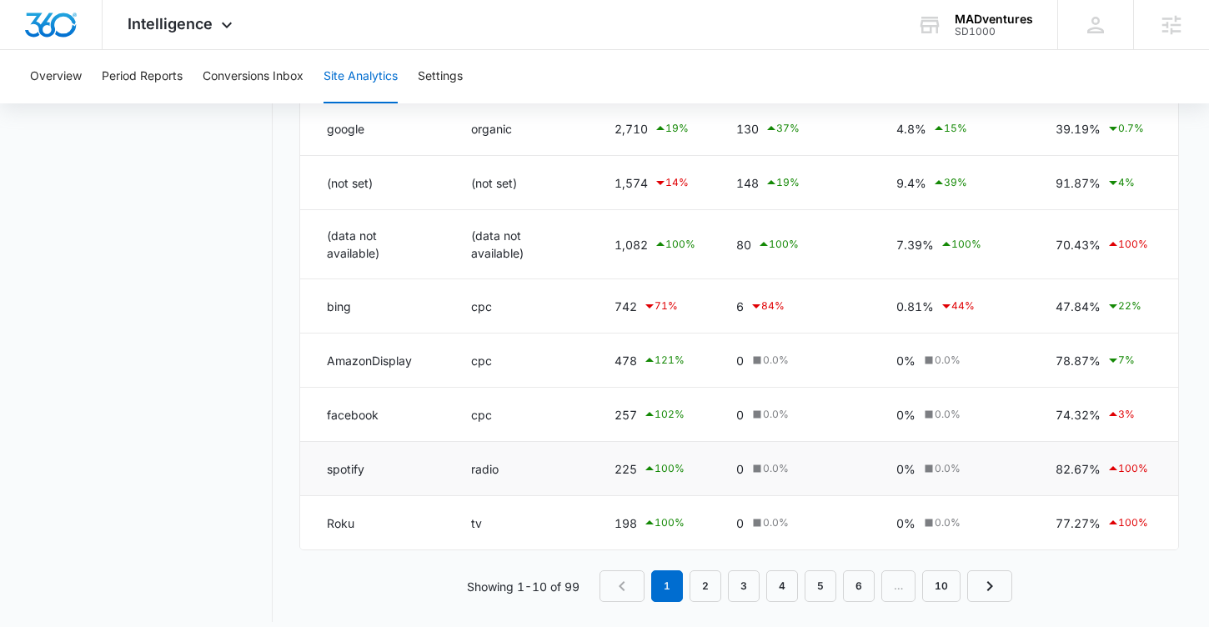
click at [338, 458] on td "spotify" at bounding box center [375, 469] width 151 height 54
drag, startPoint x: 336, startPoint y: 458, endPoint x: 530, endPoint y: 457, distance: 193.5
click at [530, 457] on tr "spotify radio 225 100 % 0 0.0 % 0% 0.0 % 82.67% 100 %" at bounding box center [739, 469] width 878 height 54
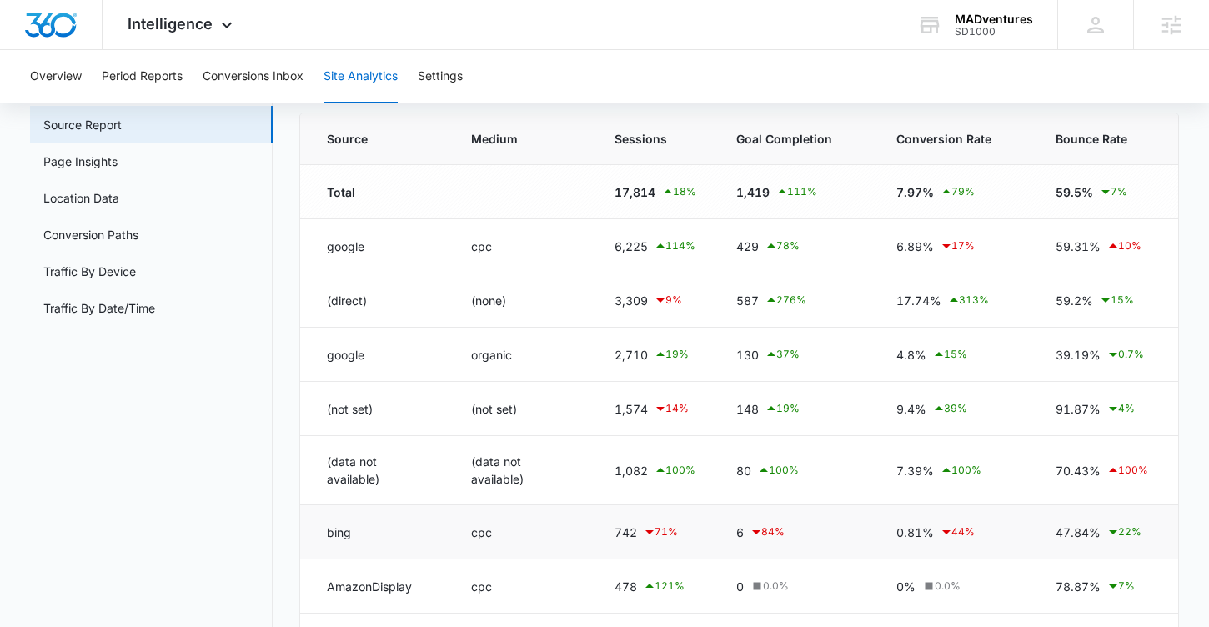
scroll to position [0, 0]
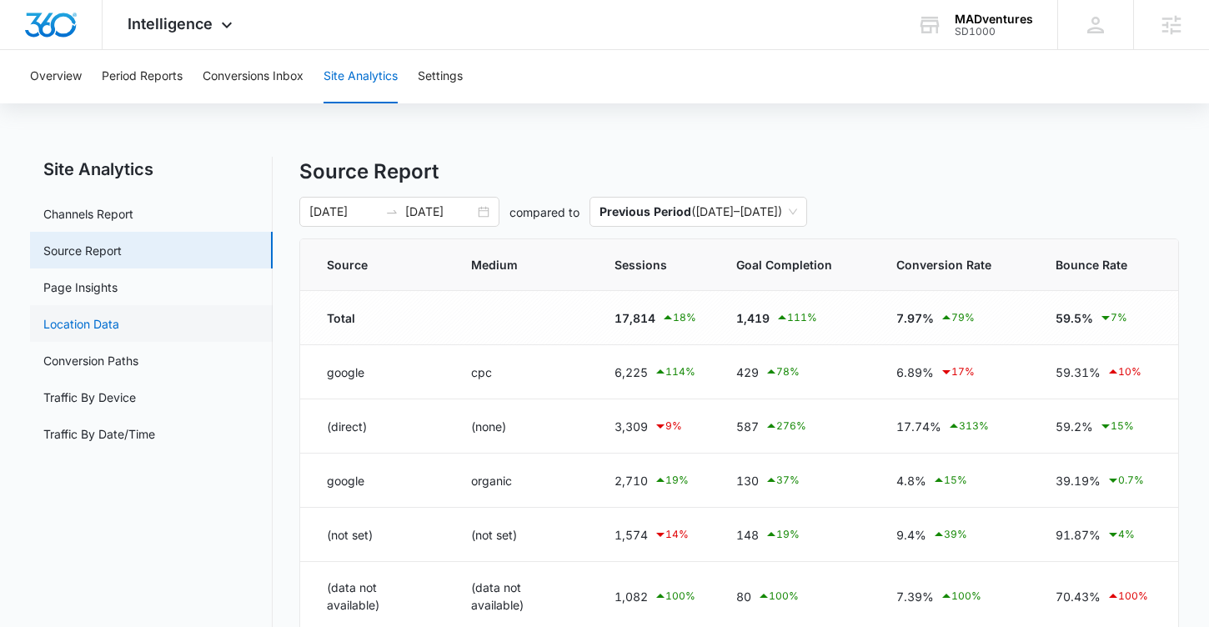
click at [119, 324] on link "Location Data" at bounding box center [81, 324] width 76 height 18
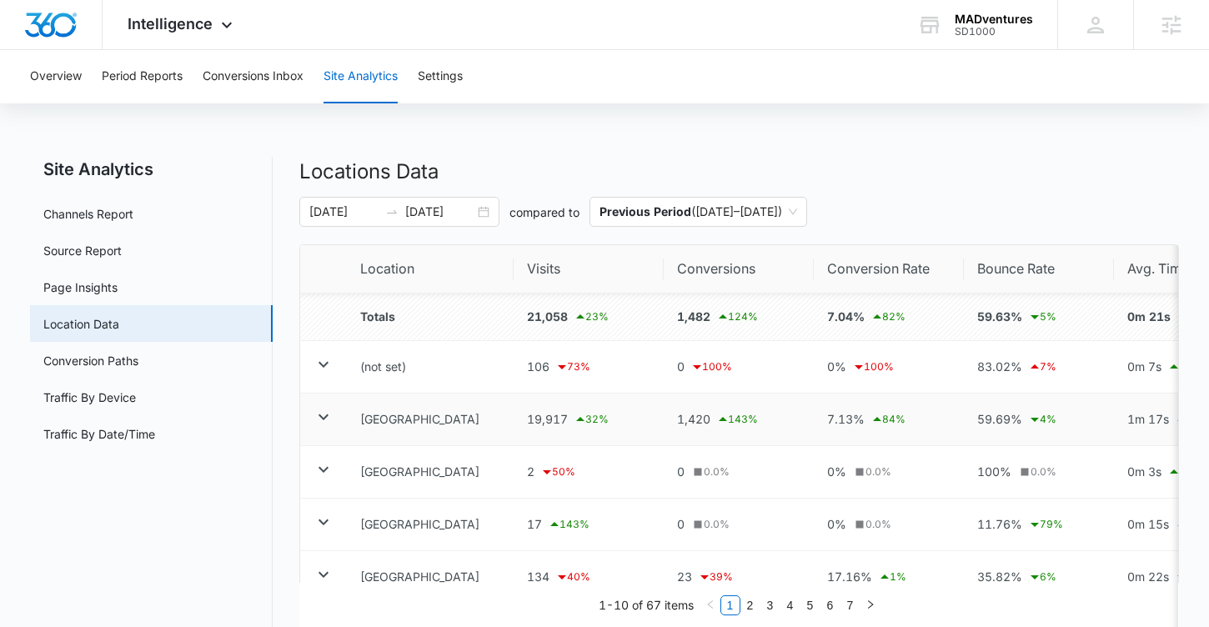
click at [326, 415] on icon at bounding box center [324, 417] width 10 height 6
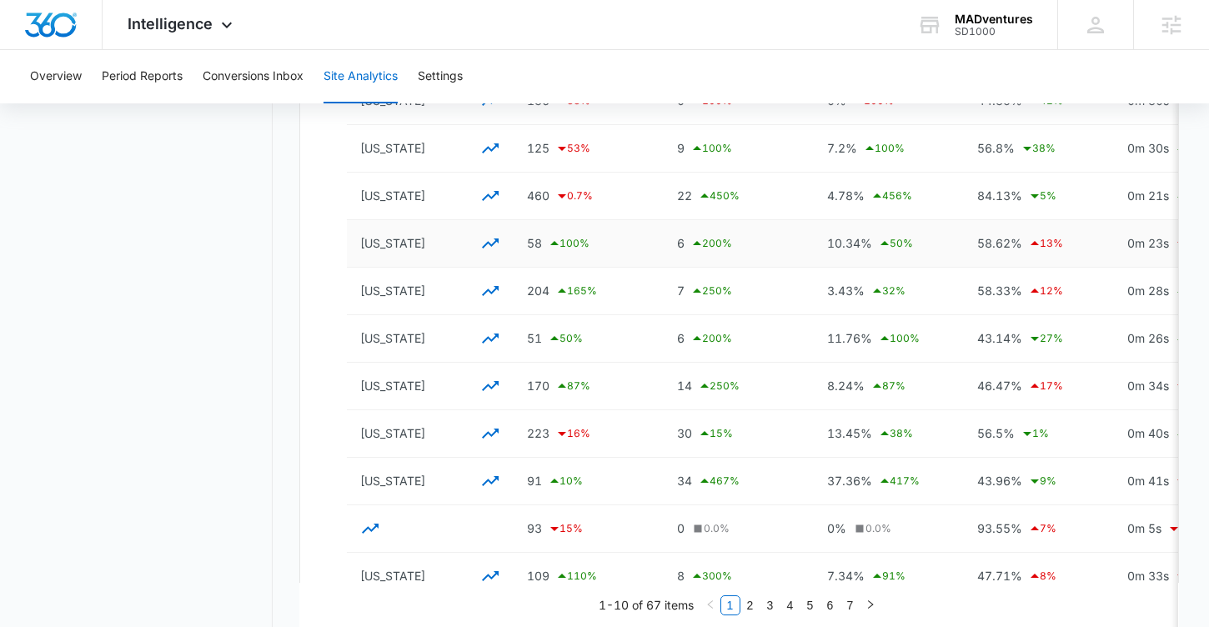
scroll to position [1087, 0]
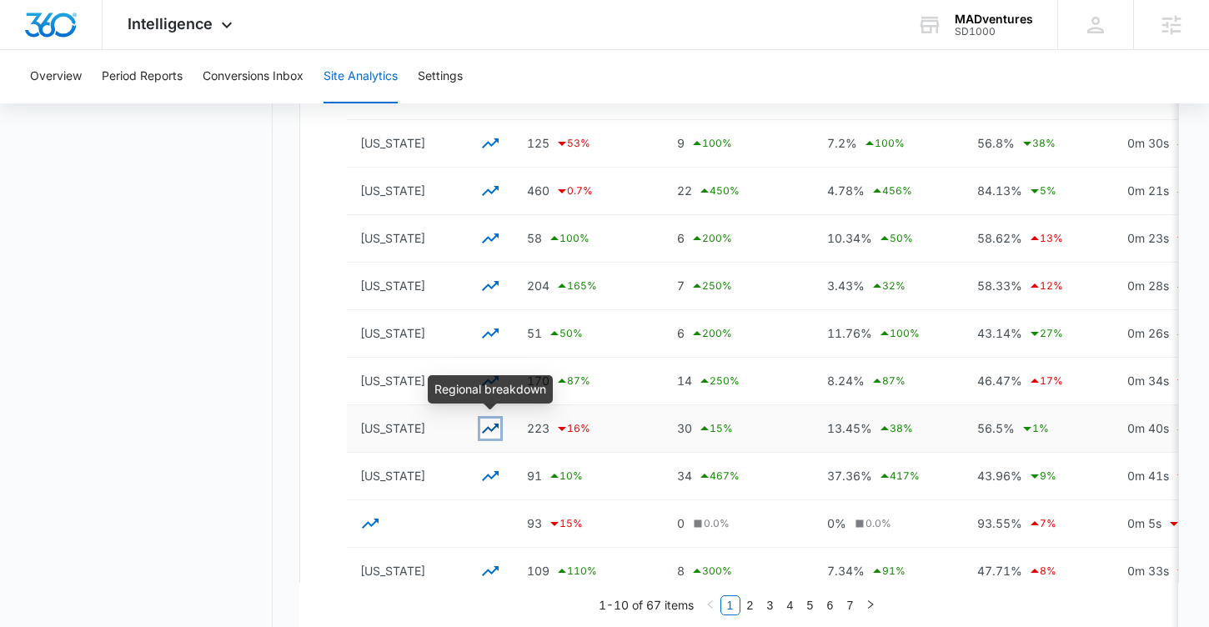
click at [495, 424] on icon "button" at bounding box center [490, 429] width 17 height 10
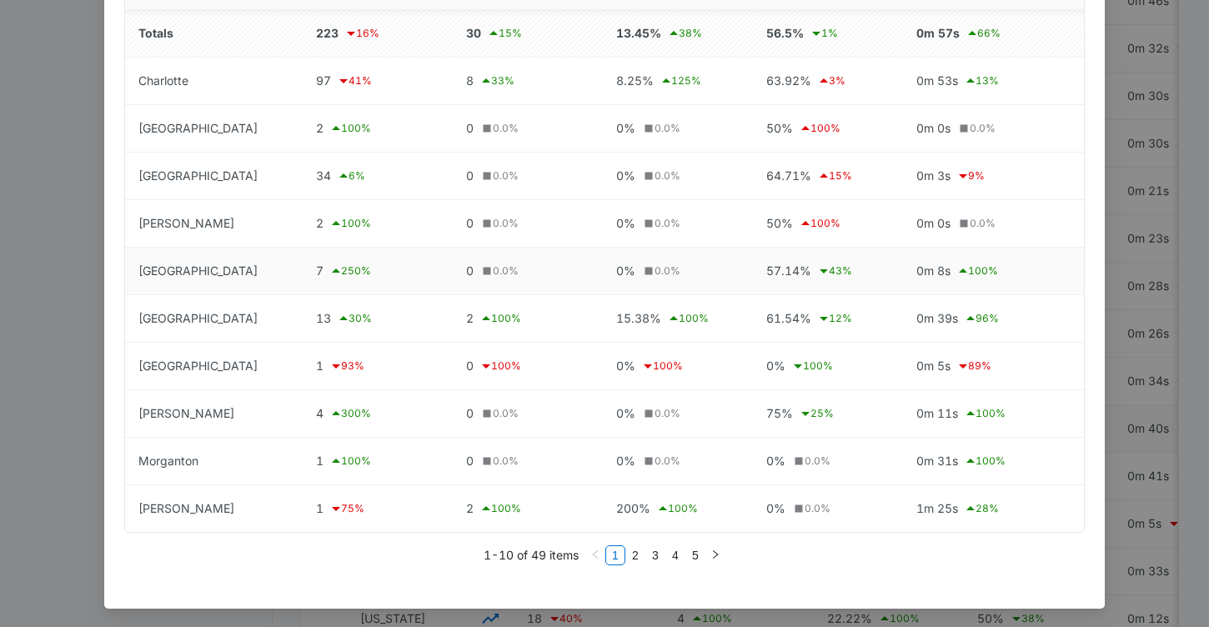
scroll to position [123, 0]
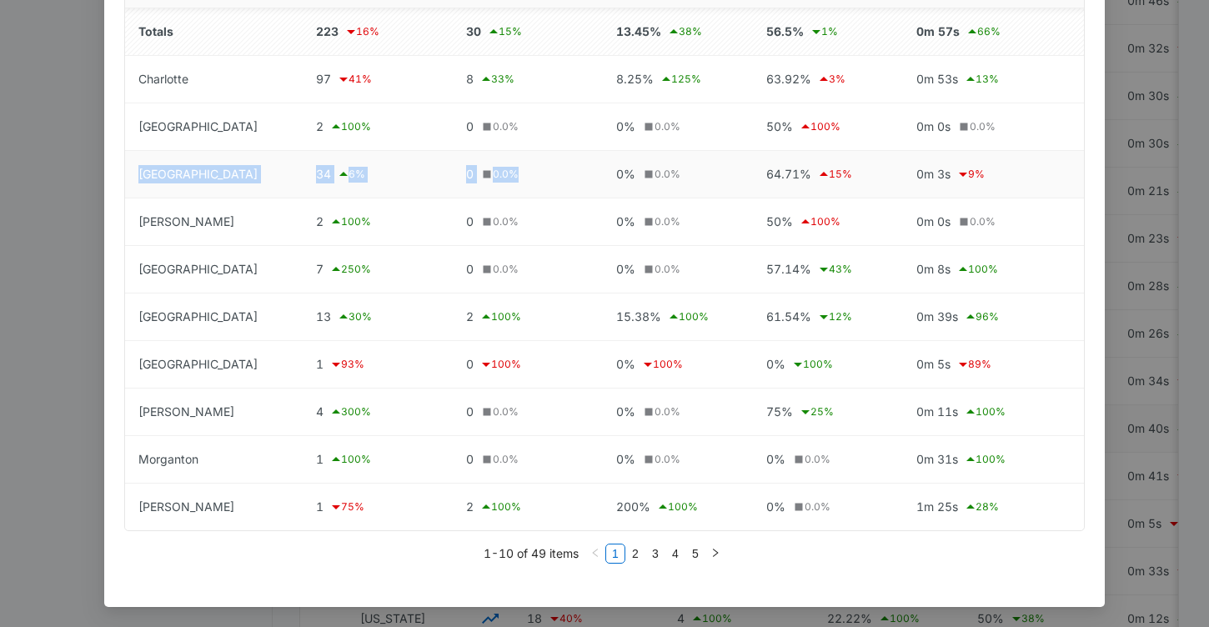
drag, startPoint x: 139, startPoint y: 171, endPoint x: 526, endPoint y: 186, distance: 387.2
click at [526, 186] on tr "Forest City 34 6 % 0 0.0 % 0% 0.0 % 64.71% 15 % 0m 3s 9 %" at bounding box center [604, 175] width 959 height 48
click at [635, 547] on link "2" at bounding box center [635, 554] width 18 height 18
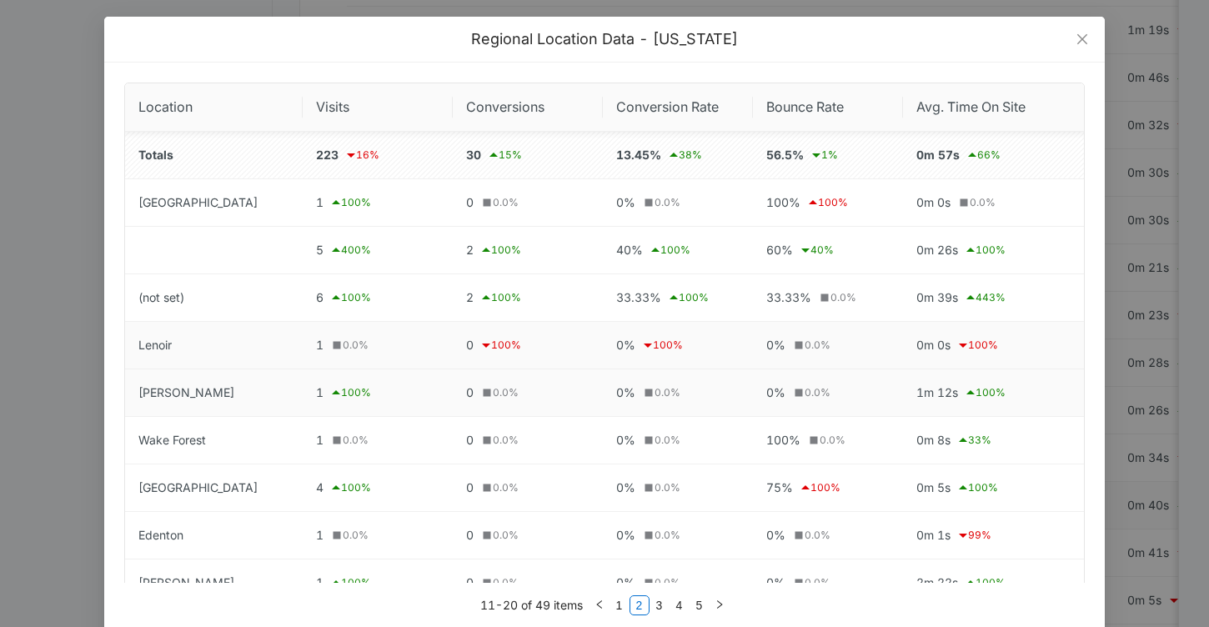
scroll to position [1009, 0]
click at [1082, 36] on icon "close" at bounding box center [1082, 39] width 13 height 13
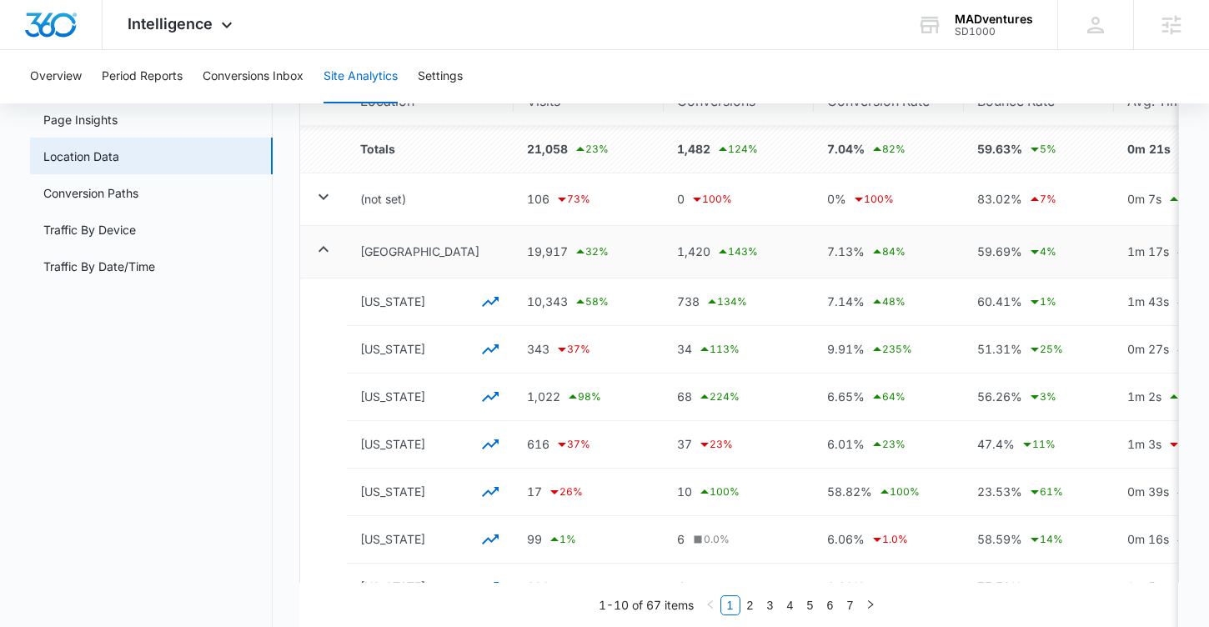
scroll to position [46, 0]
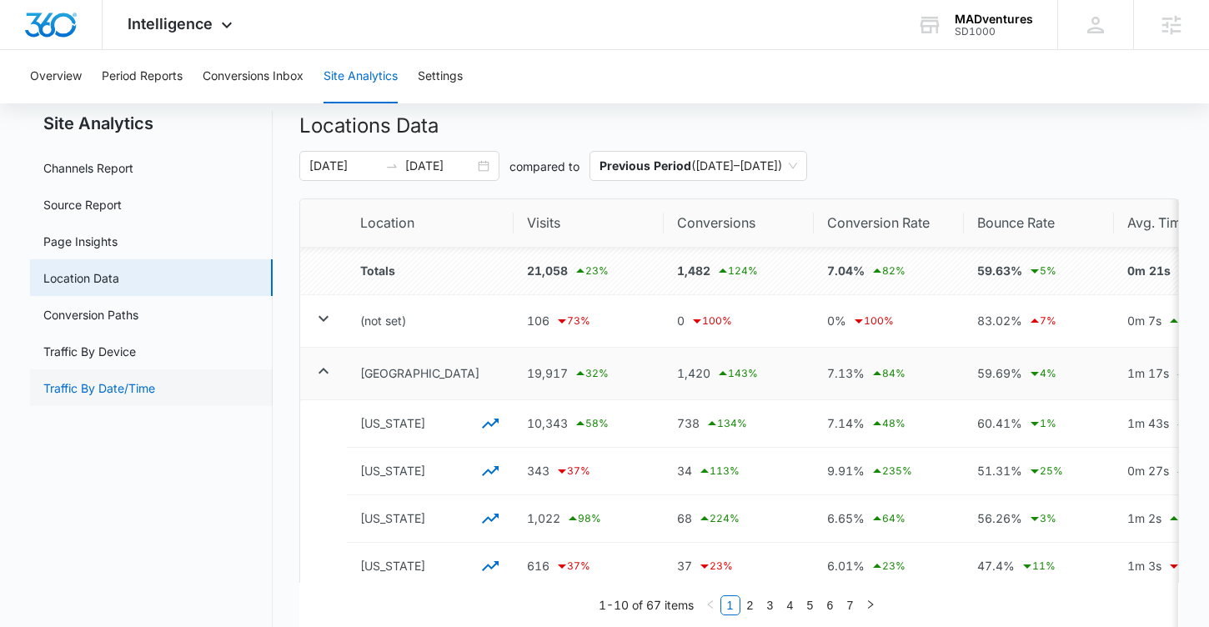
click at [69, 395] on link "Traffic By Date/Time" at bounding box center [99, 388] width 112 height 18
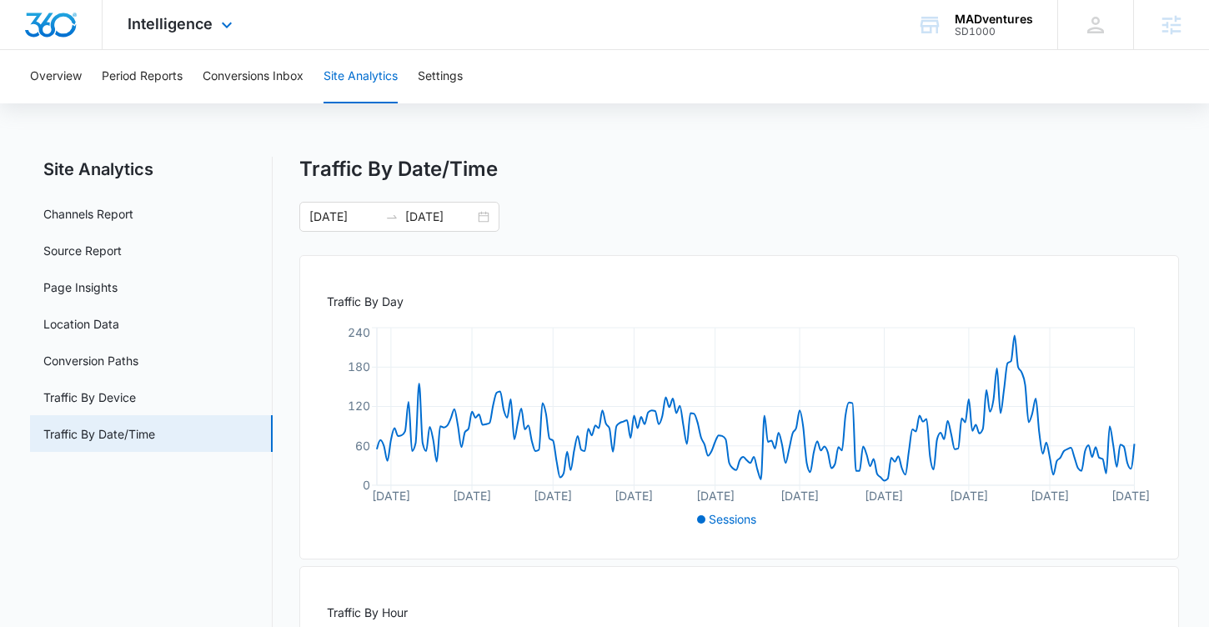
click at [50, 35] on img "Dashboard" at bounding box center [50, 25] width 53 height 25
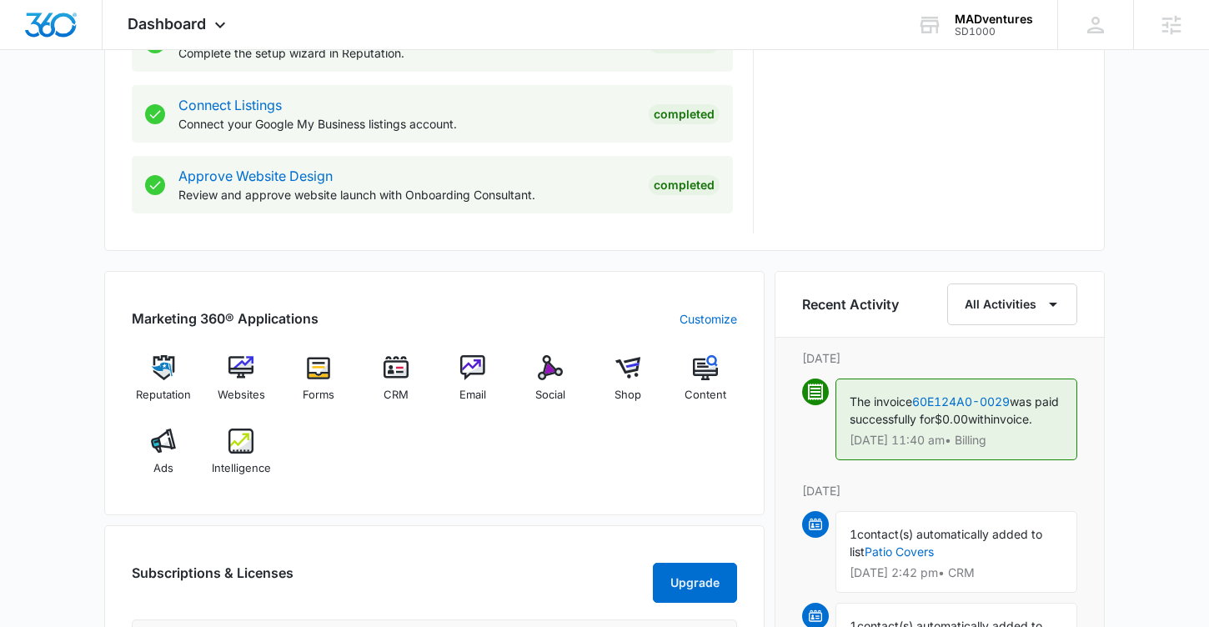
scroll to position [887, 0]
click at [157, 449] on img at bounding box center [163, 440] width 25 height 25
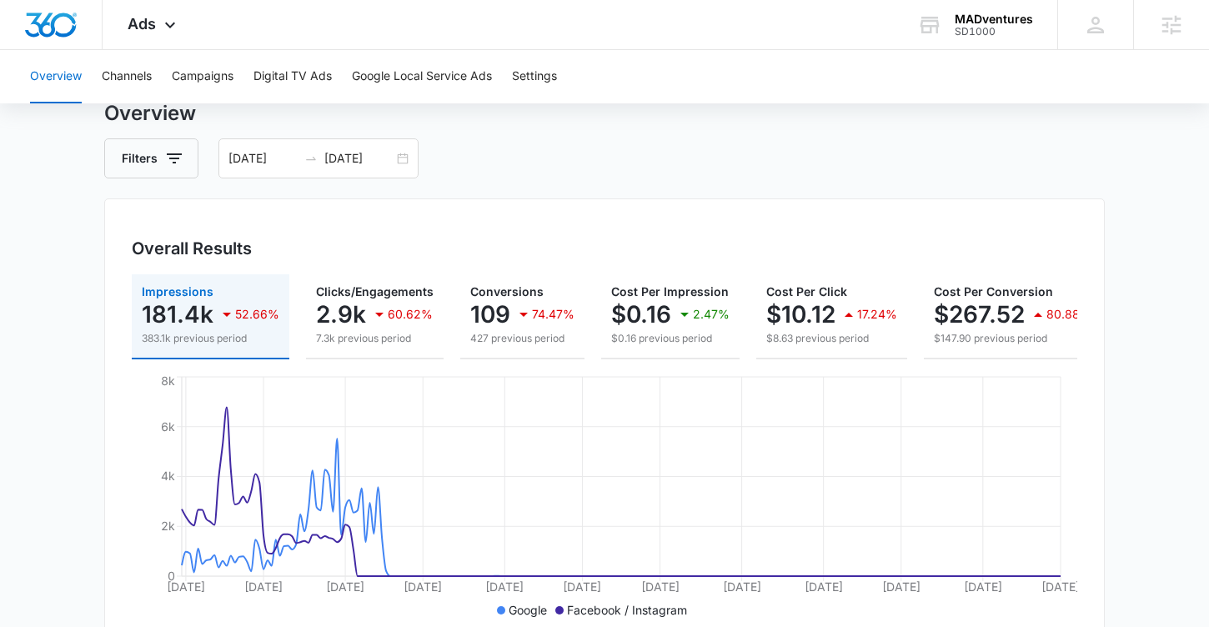
scroll to position [62, 0]
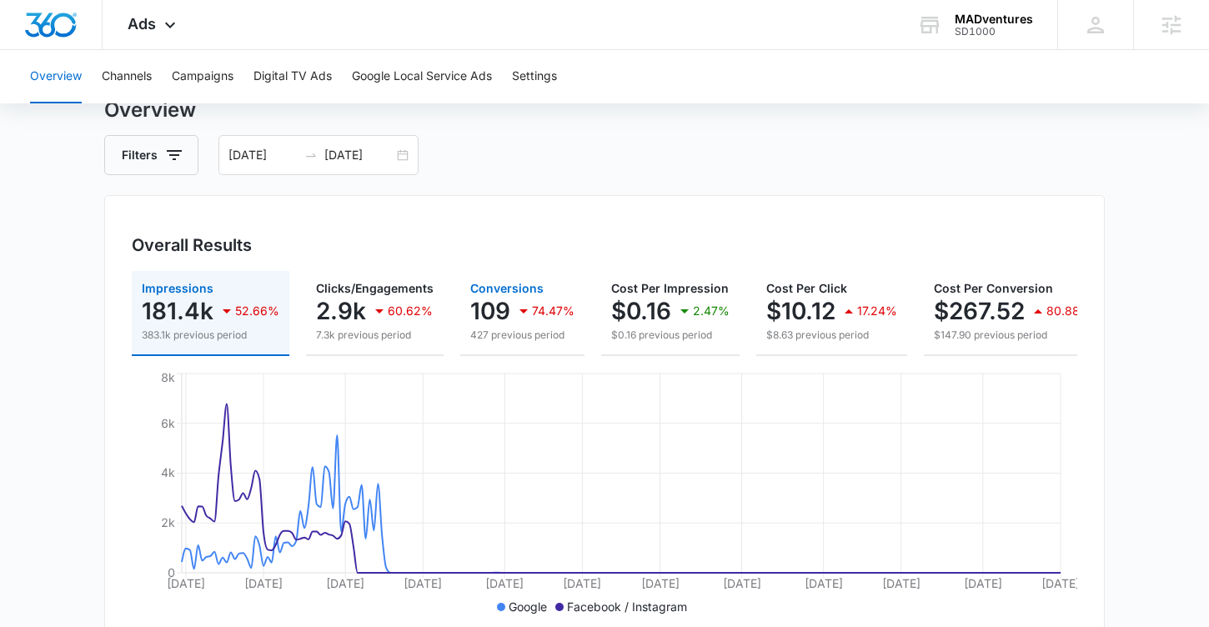
click at [505, 299] on p "109" at bounding box center [490, 311] width 40 height 27
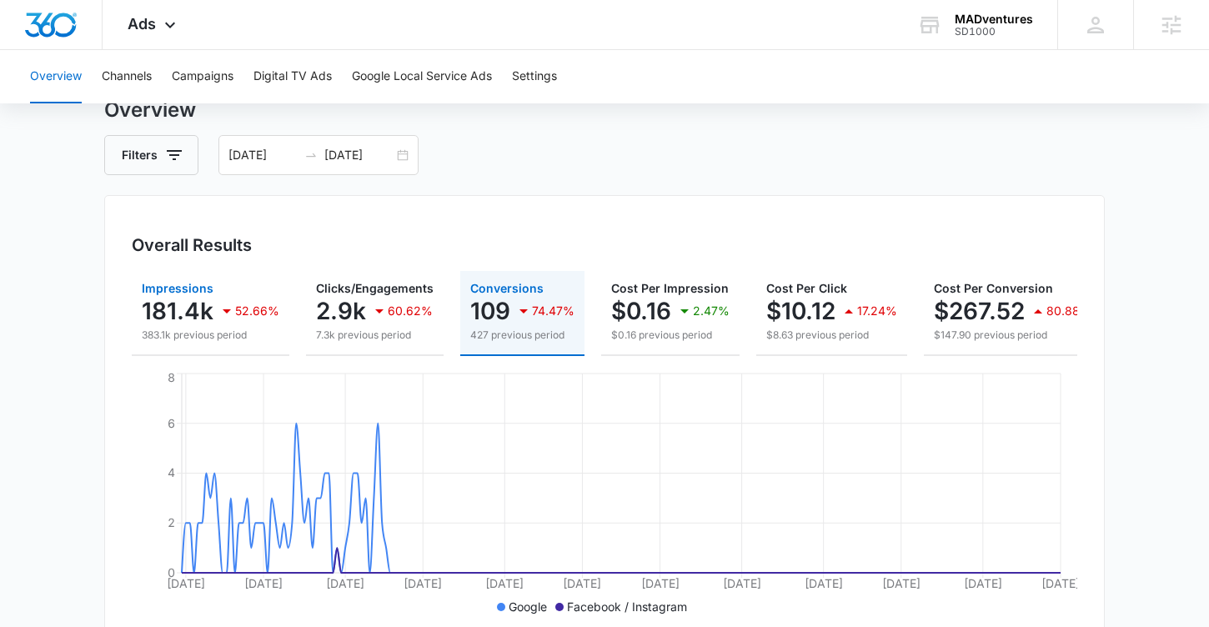
click at [171, 316] on p "181.4k" at bounding box center [178, 311] width 72 height 27
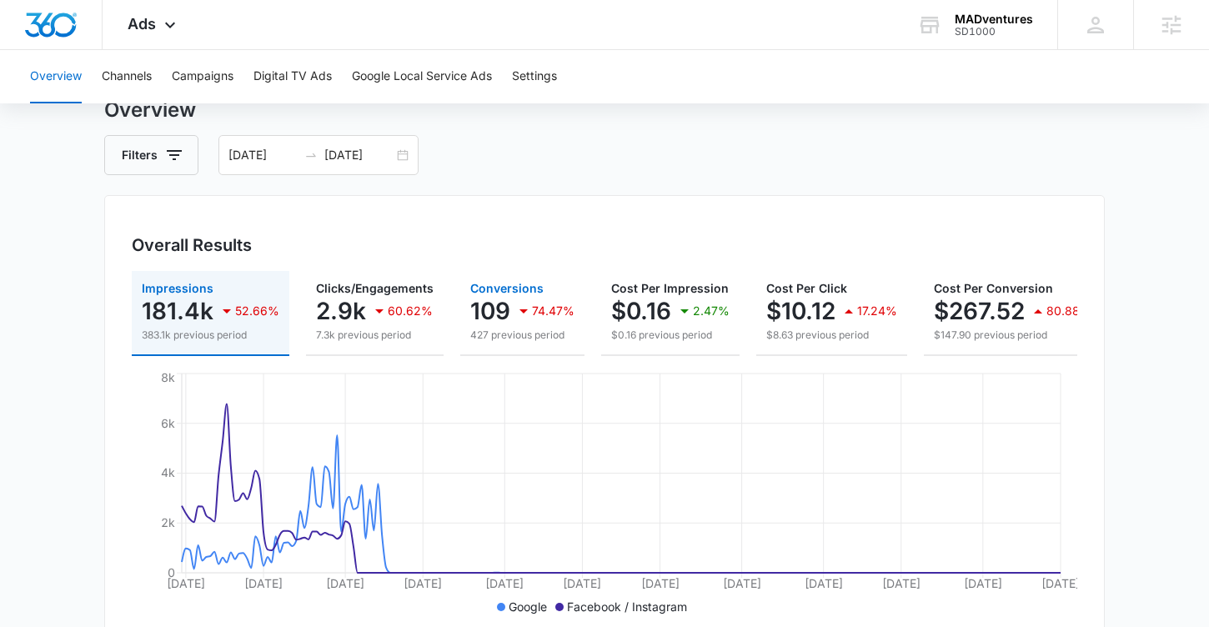
click at [484, 306] on p "109" at bounding box center [490, 311] width 40 height 27
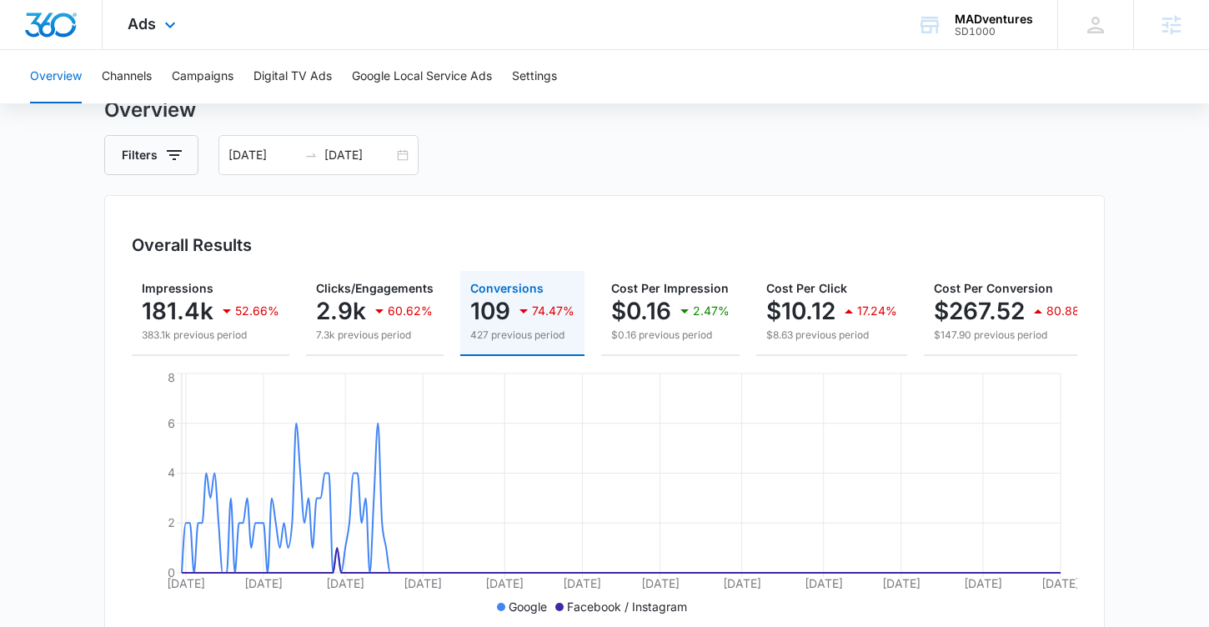
click at [60, 23] on img "Dashboard" at bounding box center [50, 25] width 53 height 25
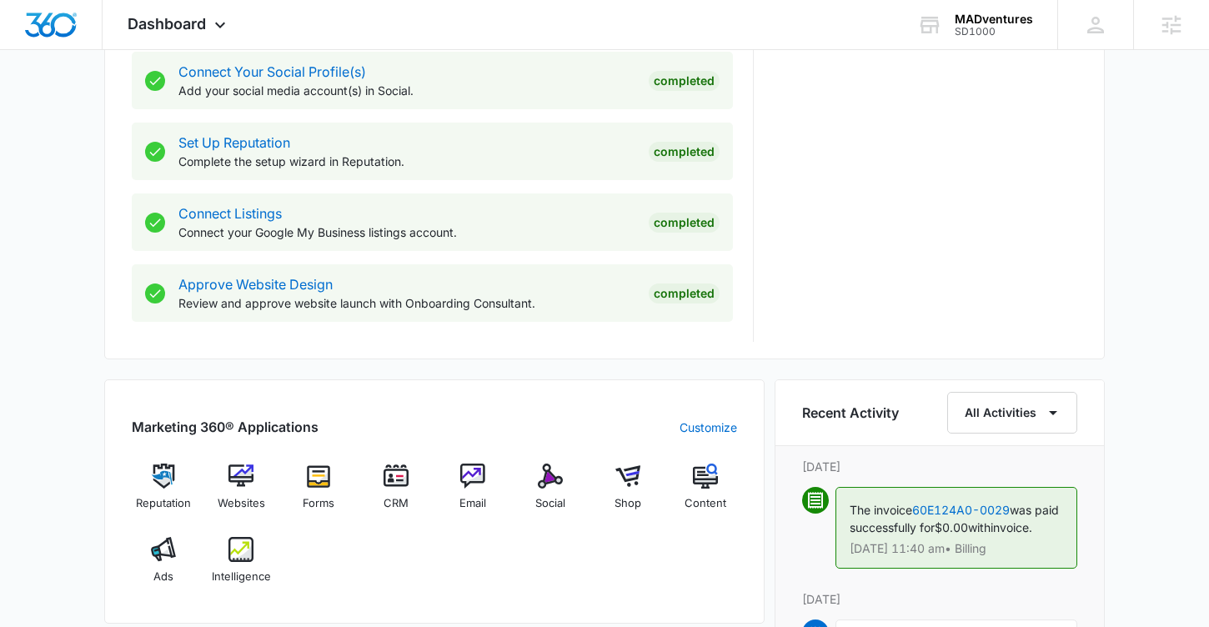
scroll to position [786, 0]
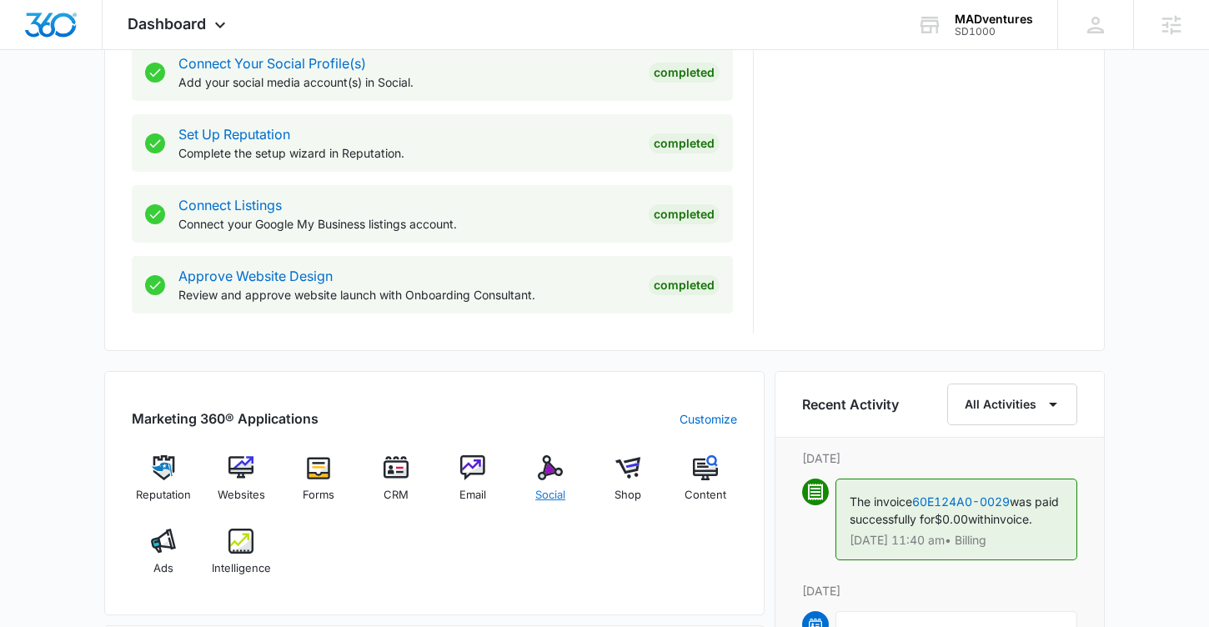
click at [548, 471] on img at bounding box center [550, 467] width 25 height 25
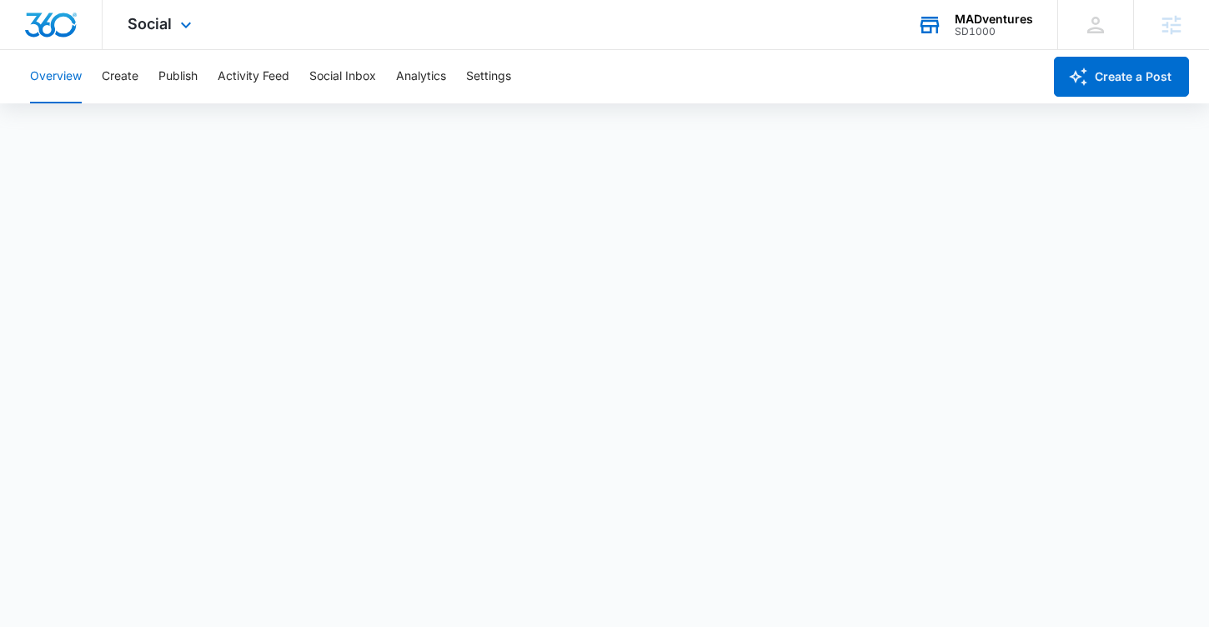
click at [951, 32] on div "MADventures SD1000 Your Accounts View All" at bounding box center [974, 24] width 165 height 49
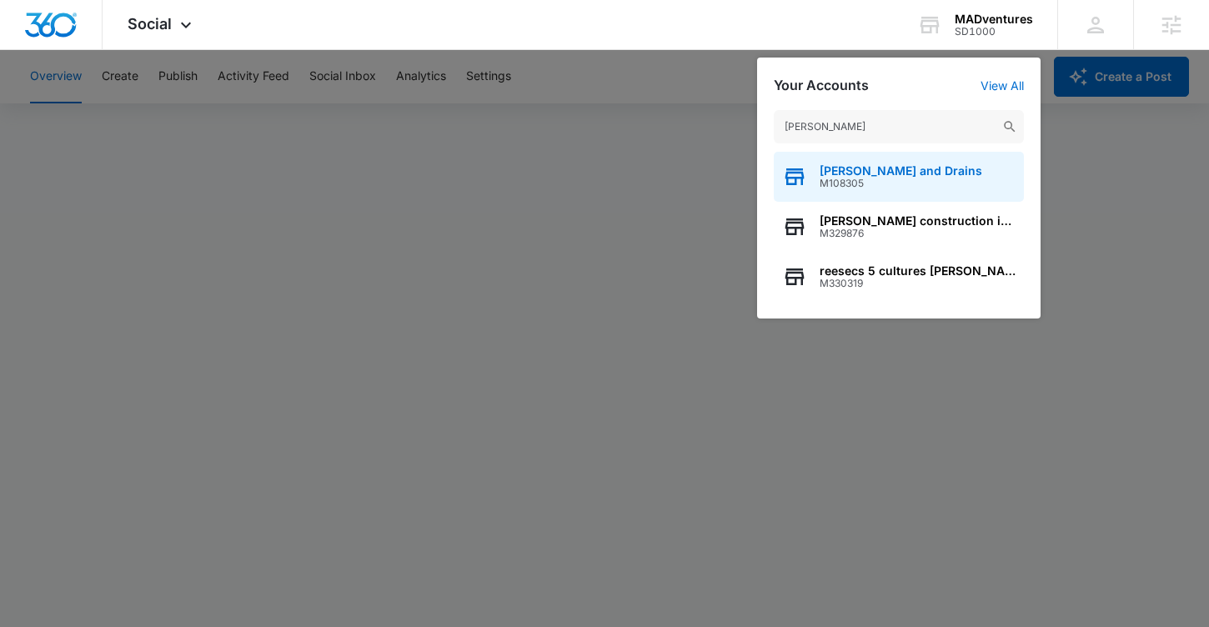
type input "[PERSON_NAME]"
click at [862, 179] on span "M108305" at bounding box center [901, 184] width 163 height 12
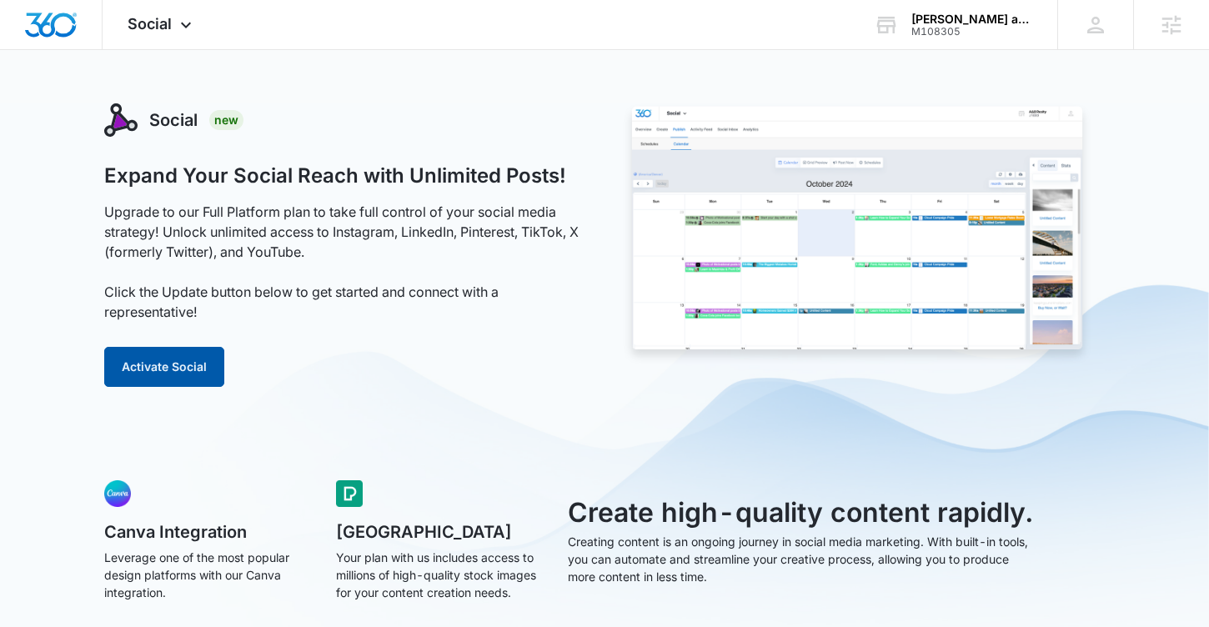
click at [168, 365] on button "Activate Social" at bounding box center [164, 367] width 120 height 40
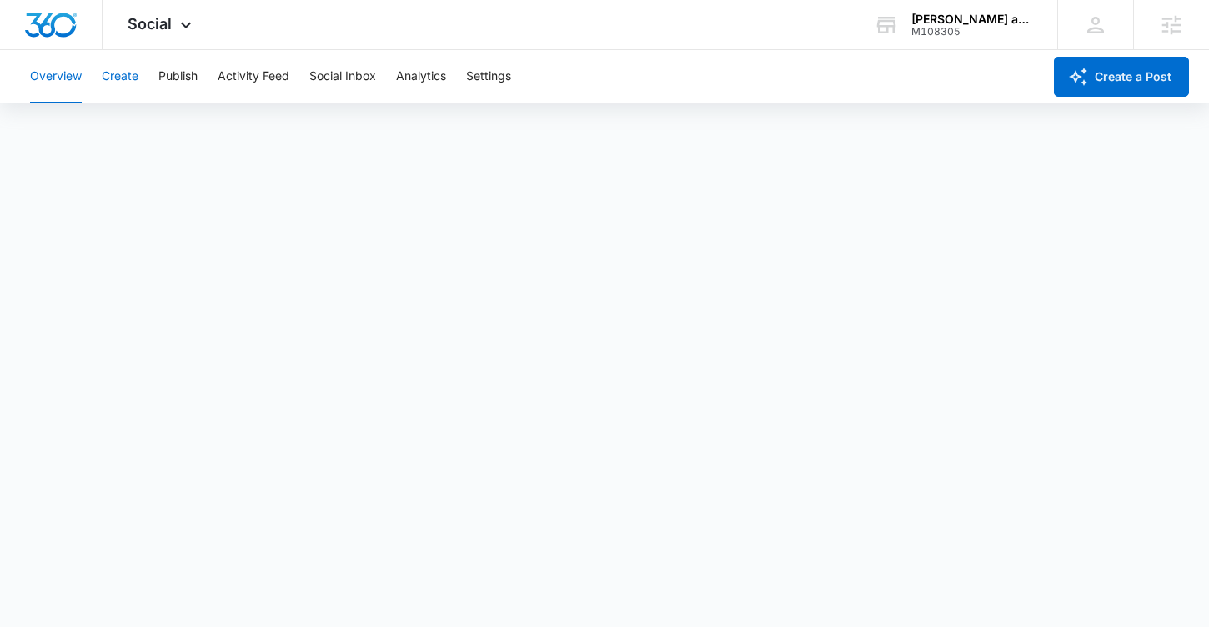
click at [117, 73] on button "Create" at bounding box center [120, 76] width 37 height 53
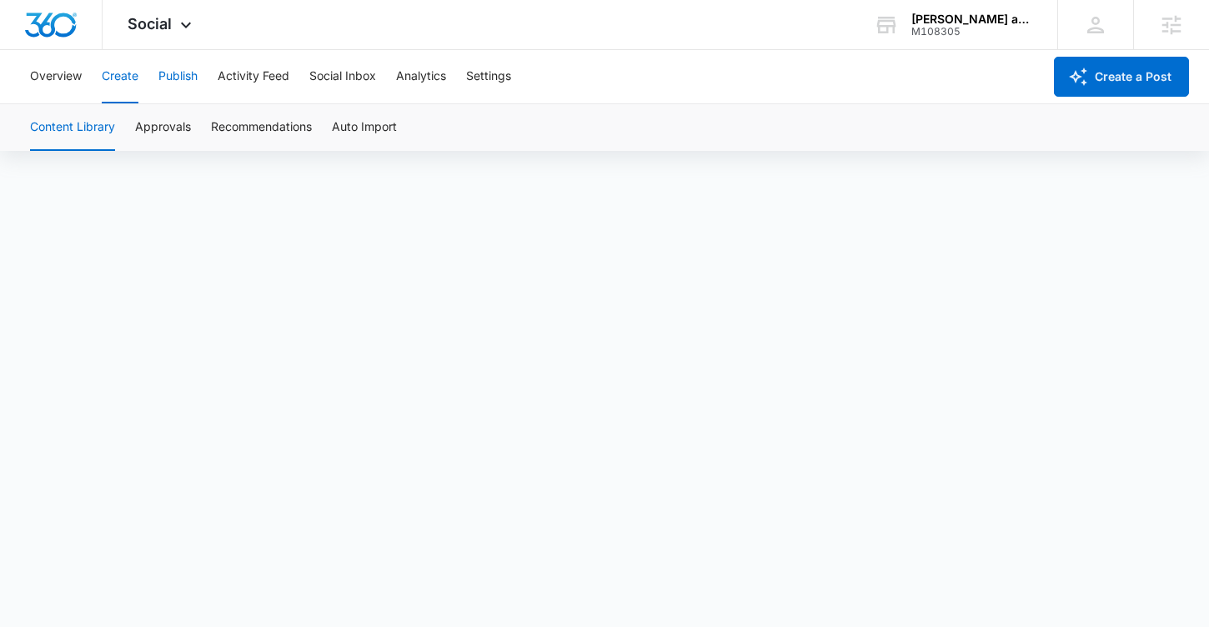
click at [192, 78] on button "Publish" at bounding box center [177, 76] width 39 height 53
click at [126, 115] on button "Schedules" at bounding box center [127, 127] width 57 height 47
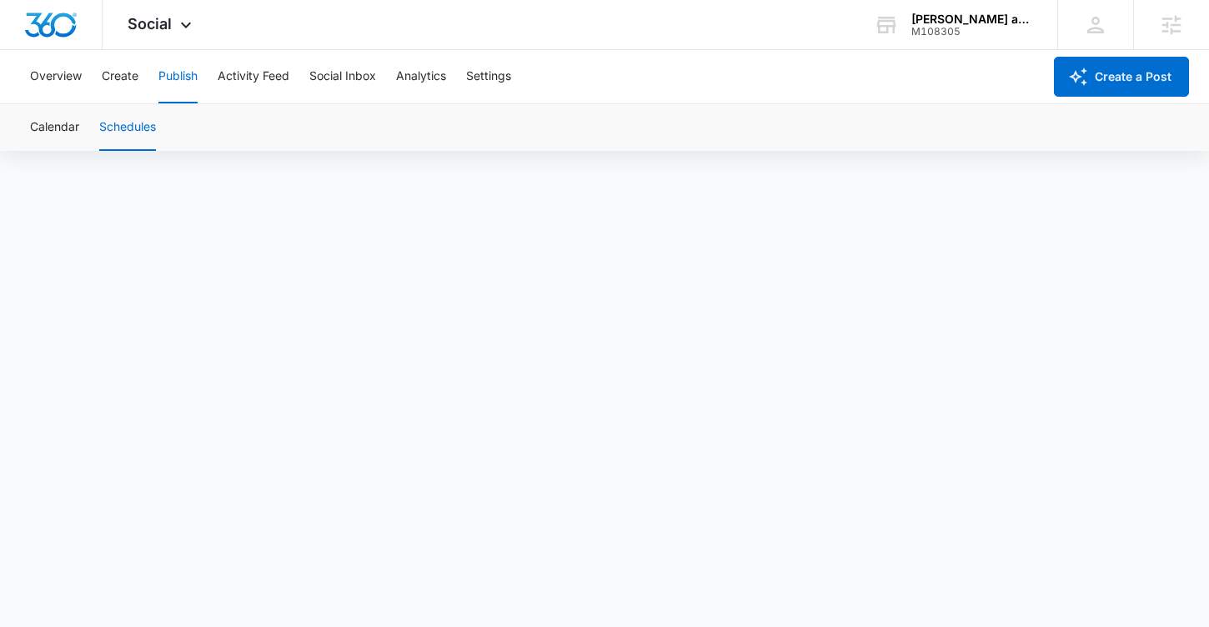
scroll to position [12, 0]
click at [333, 79] on button "Social Inbox" at bounding box center [342, 76] width 67 height 53
click at [68, 24] on img "Dashboard" at bounding box center [50, 25] width 53 height 25
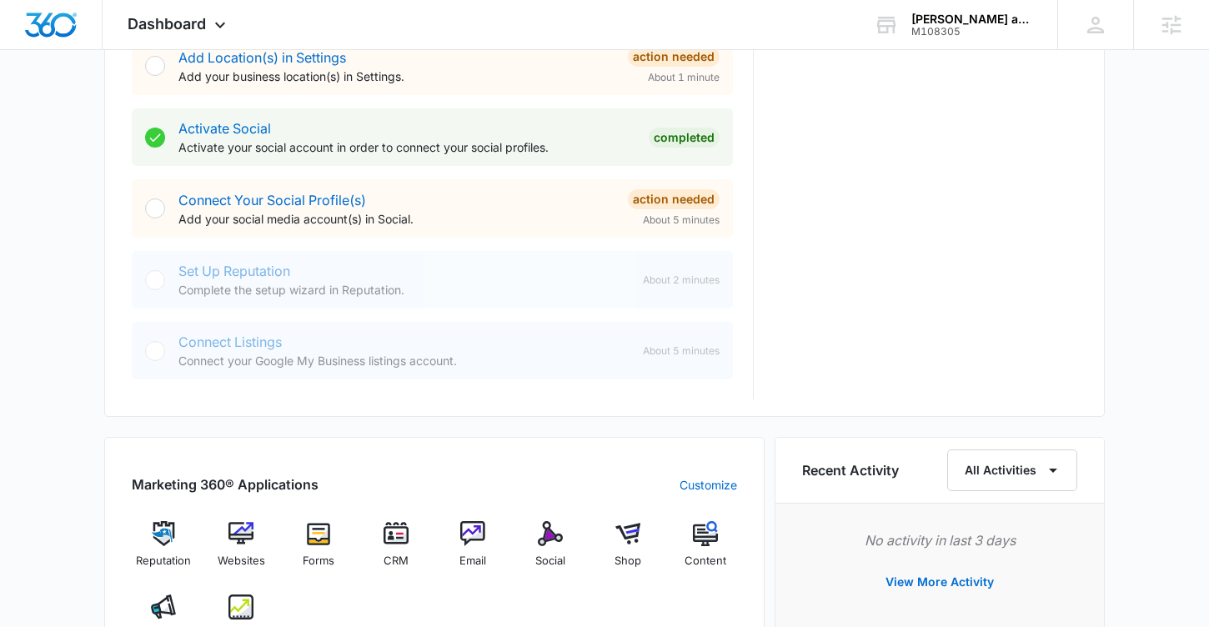
scroll to position [804, 0]
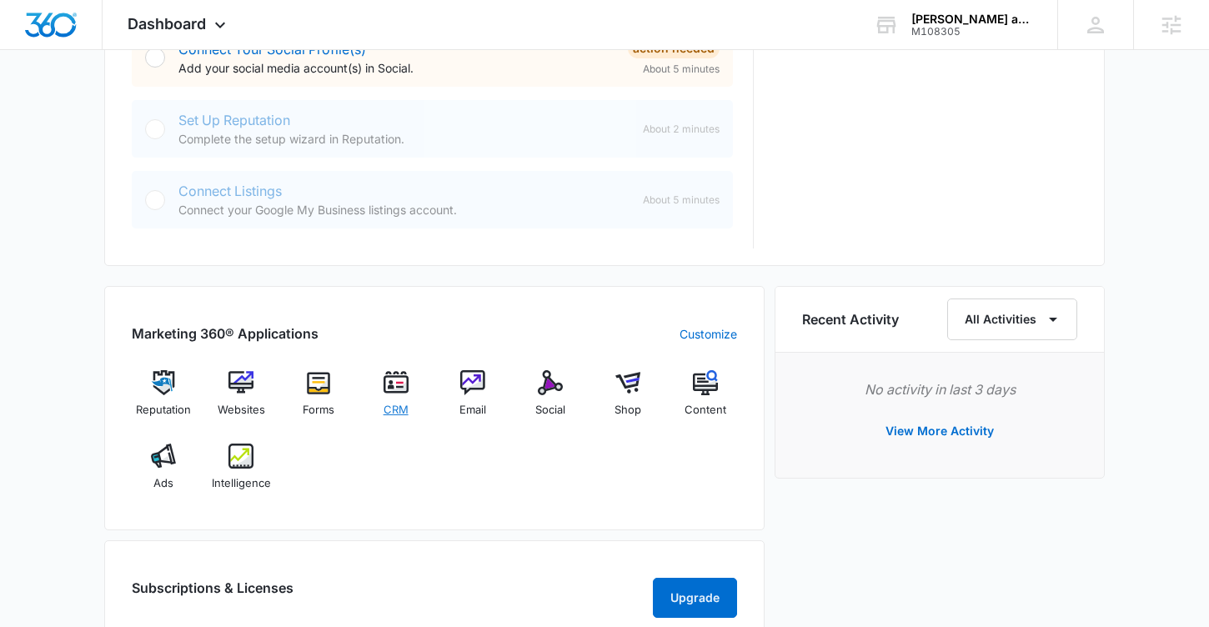
click at [399, 376] on img at bounding box center [396, 382] width 25 height 25
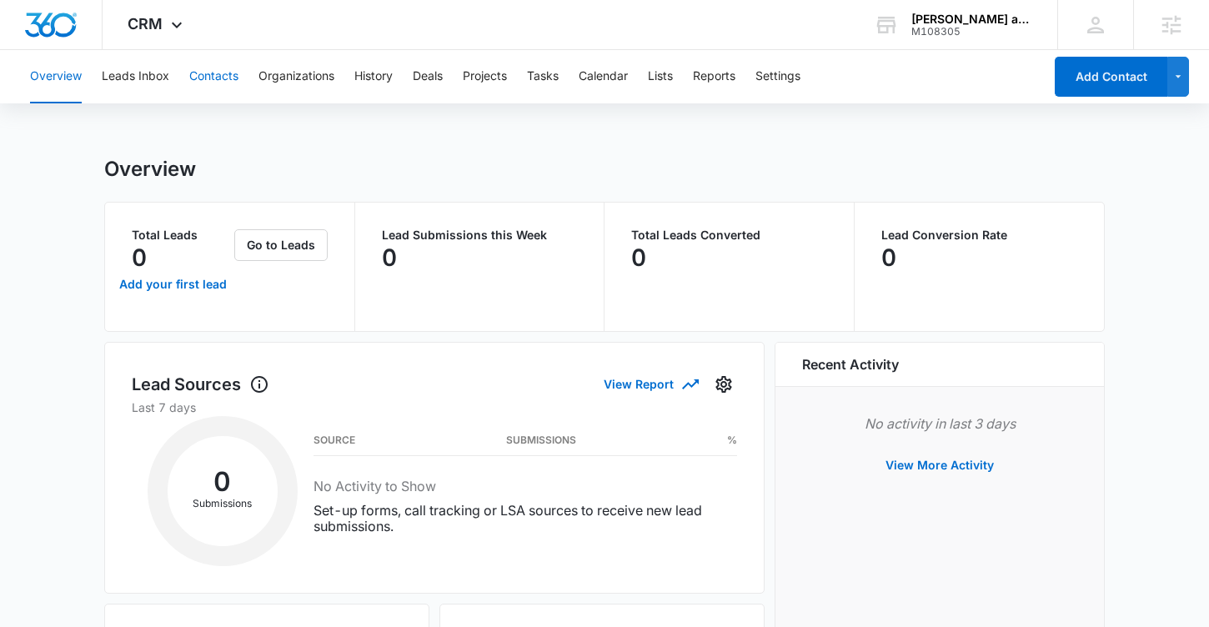
click at [232, 73] on button "Contacts" at bounding box center [213, 76] width 49 height 53
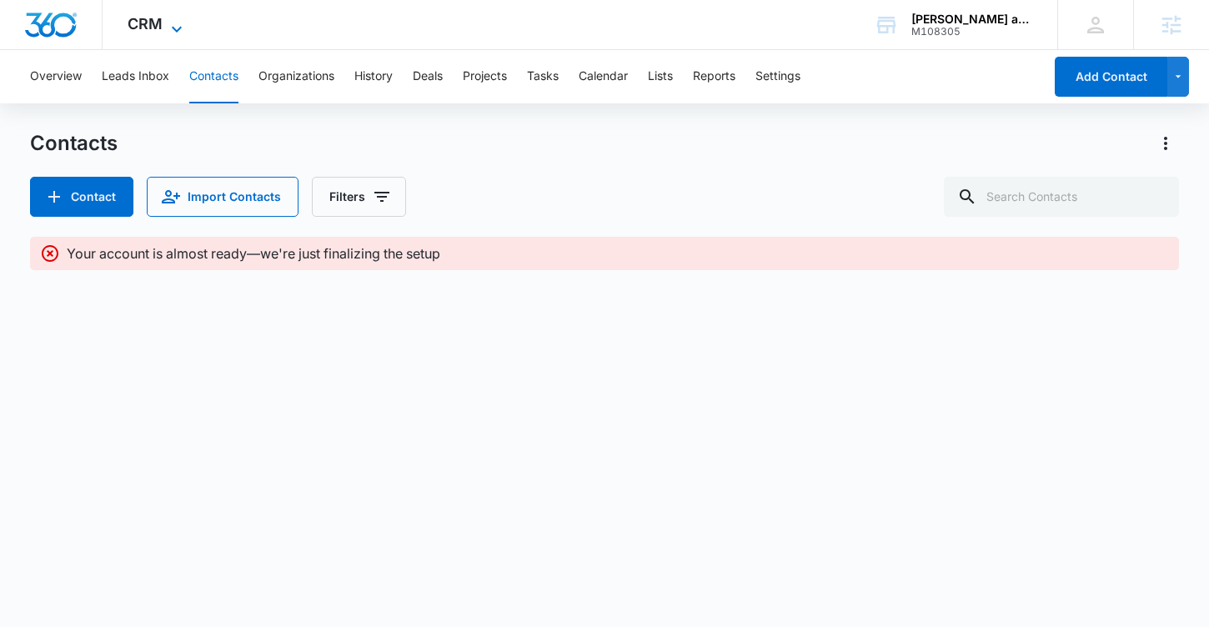
click at [153, 24] on span "CRM" at bounding box center [145, 24] width 35 height 18
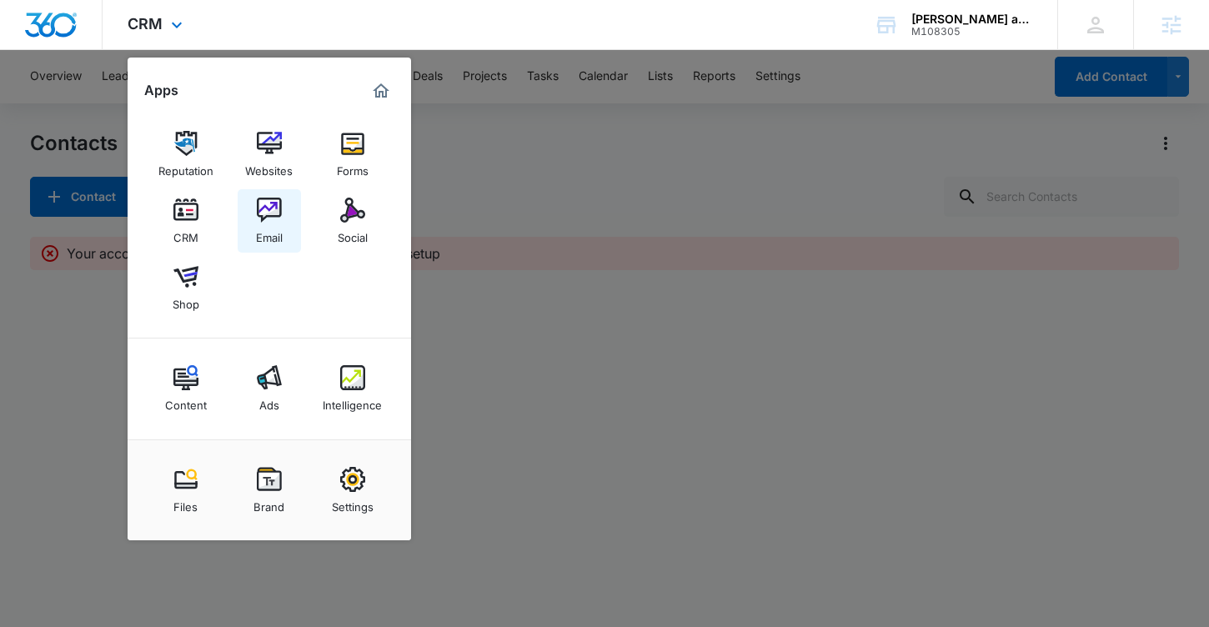
click at [254, 216] on link "Email" at bounding box center [269, 220] width 63 height 63
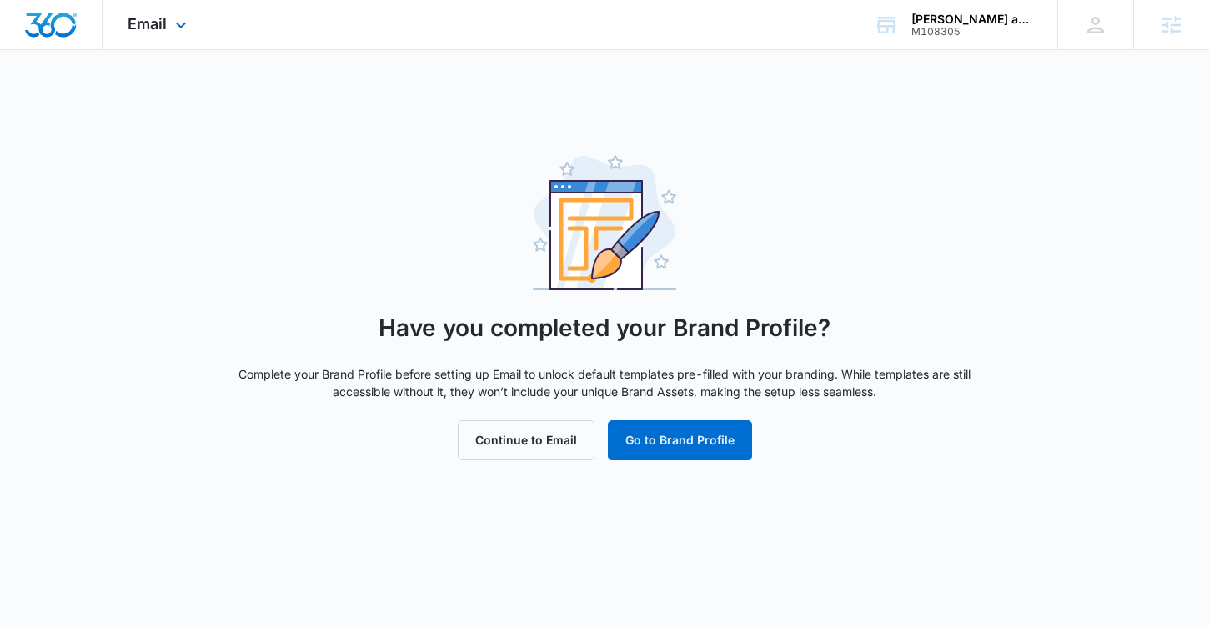
click at [38, 11] on div at bounding box center [51, 24] width 103 height 49
click at [43, 16] on img "Dashboard" at bounding box center [50, 25] width 53 height 25
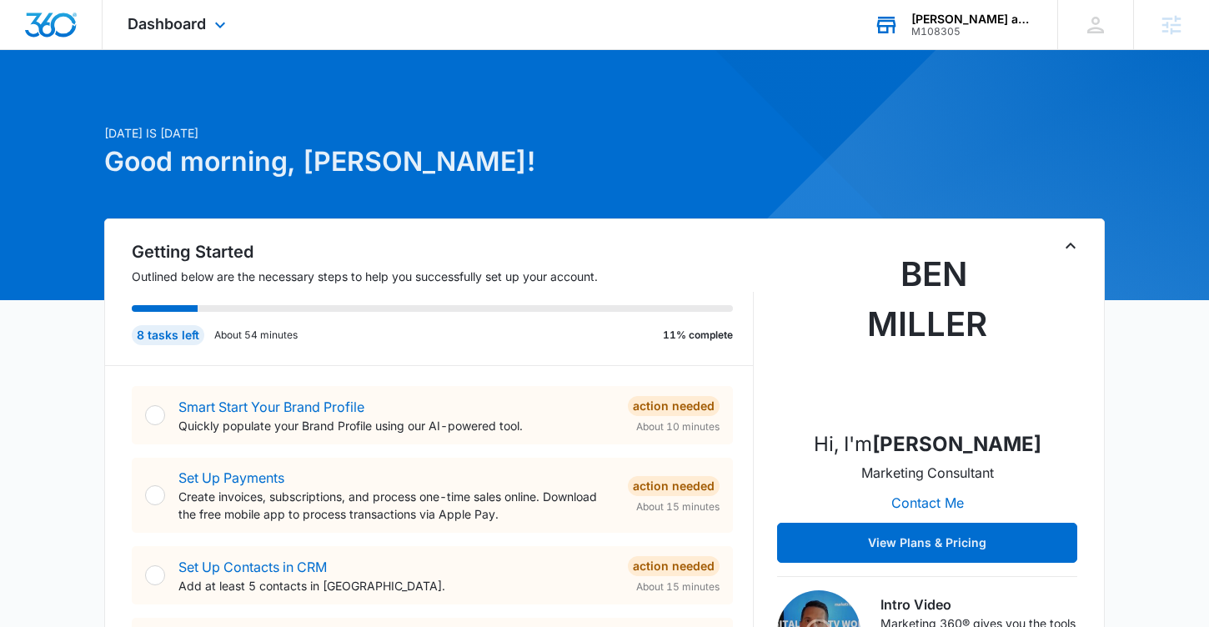
click at [917, 14] on div "[PERSON_NAME] and Drains" at bounding box center [972, 19] width 122 height 13
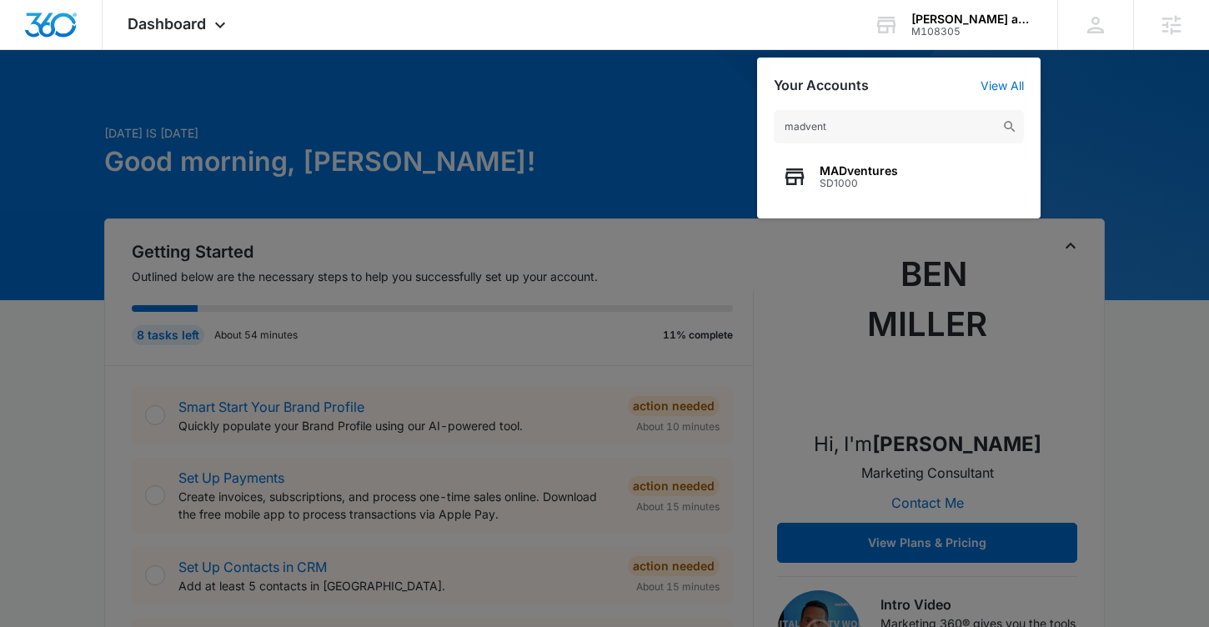
type input "madvent"
click at [822, 176] on span "MADventures" at bounding box center [859, 170] width 78 height 13
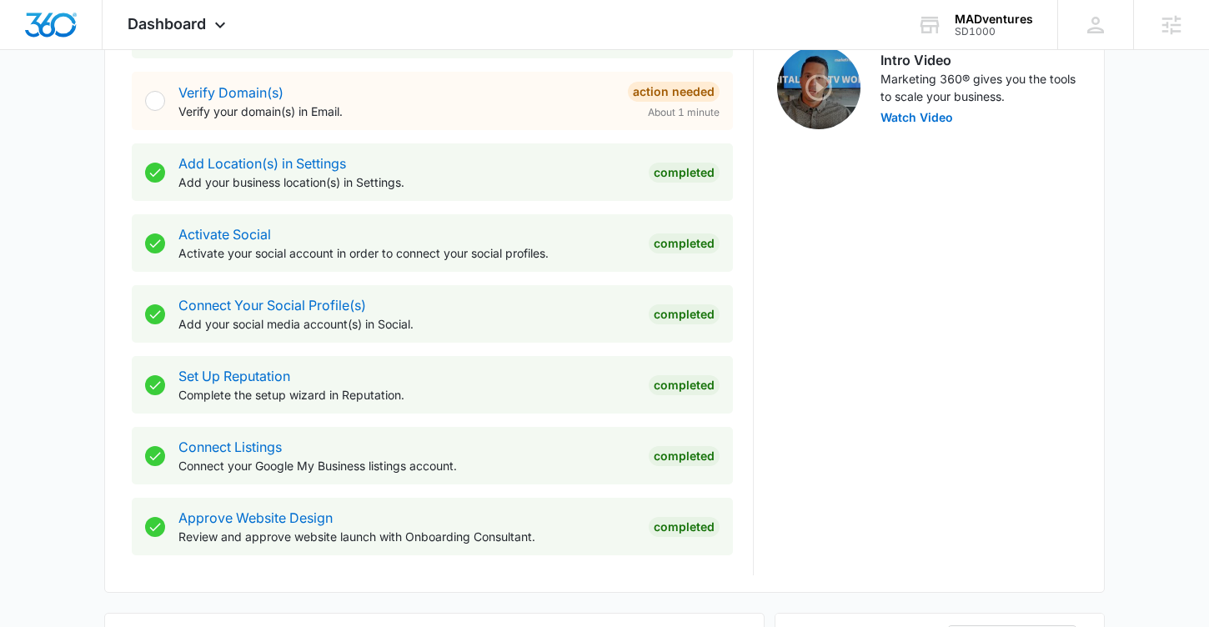
scroll to position [880, 0]
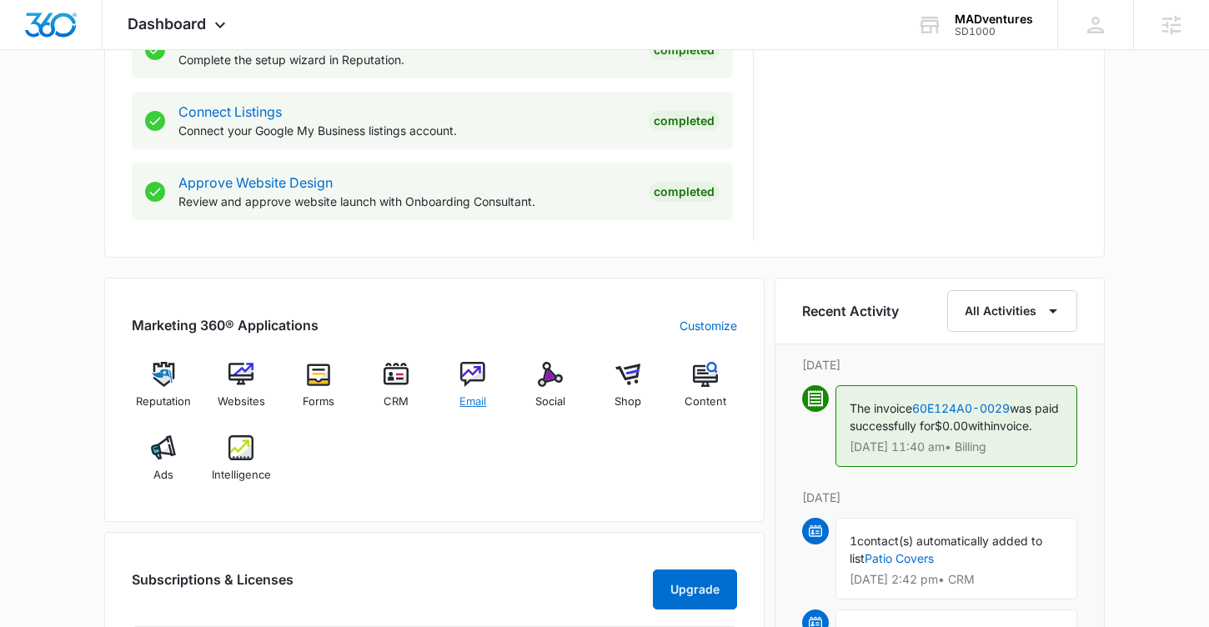
click at [474, 394] on span "Email" at bounding box center [472, 402] width 27 height 17
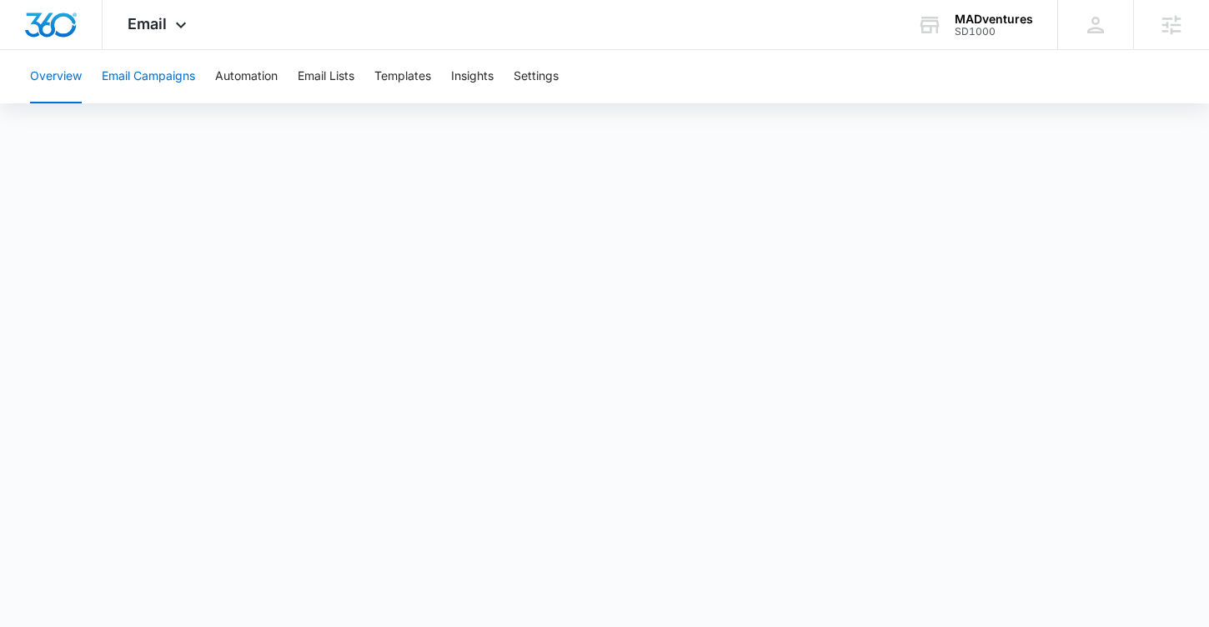
click at [176, 92] on button "Email Campaigns" at bounding box center [148, 76] width 93 height 53
click at [261, 83] on button "Automation" at bounding box center [246, 76] width 63 height 53
